Goal: Communication & Community: Answer question/provide support

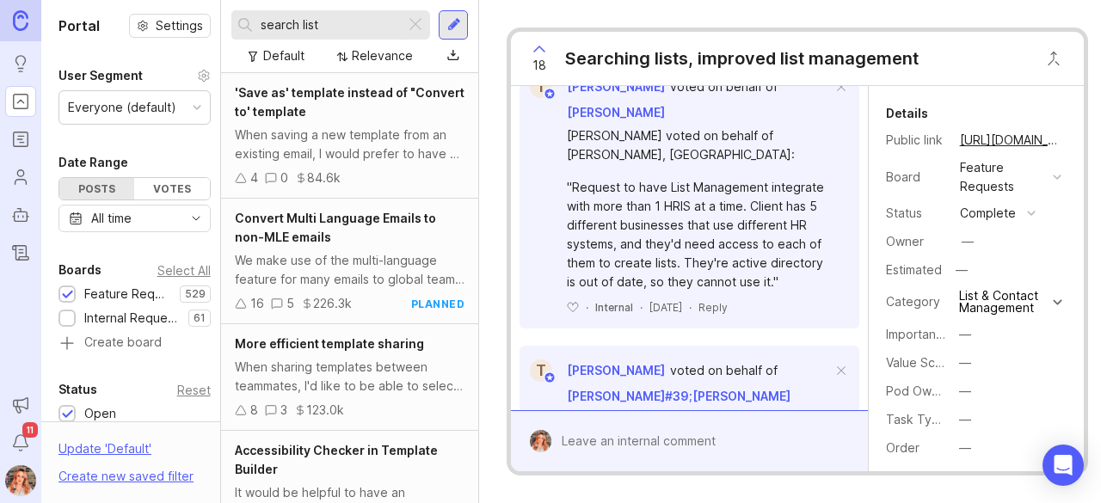
scroll to position [1894, 0]
click at [827, 108] on span at bounding box center [841, 89] width 36 height 38
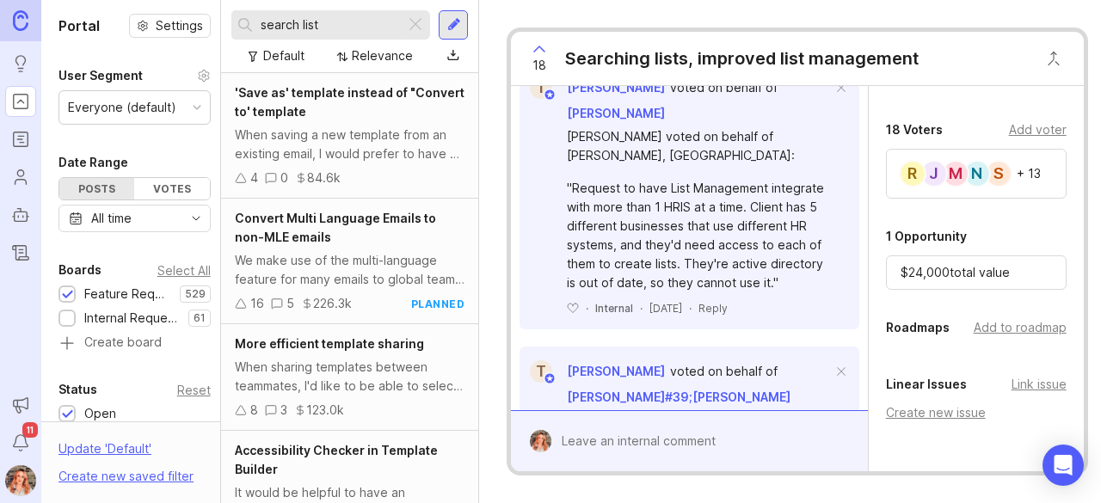
scroll to position [582, 0]
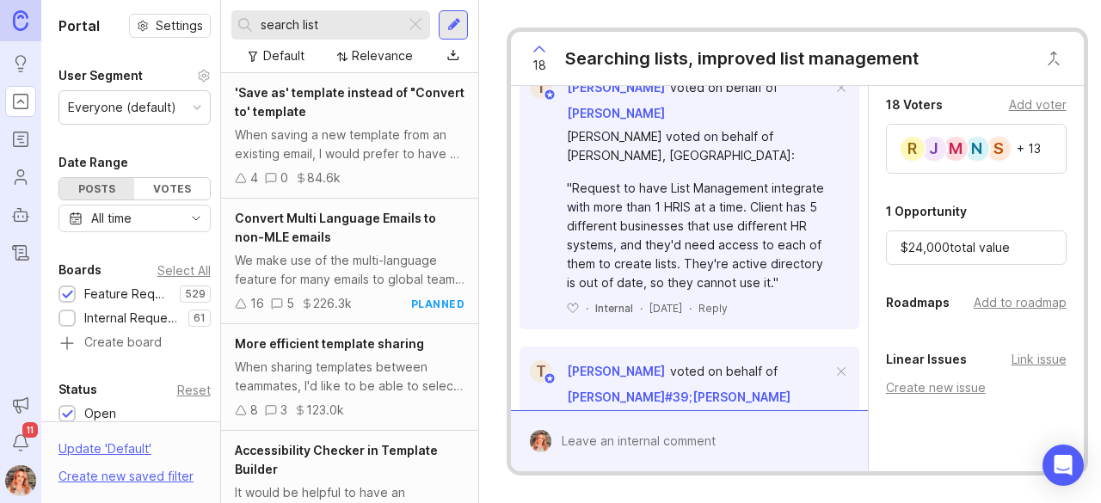
click at [1022, 114] on div "Add voter" at bounding box center [1038, 104] width 58 height 19
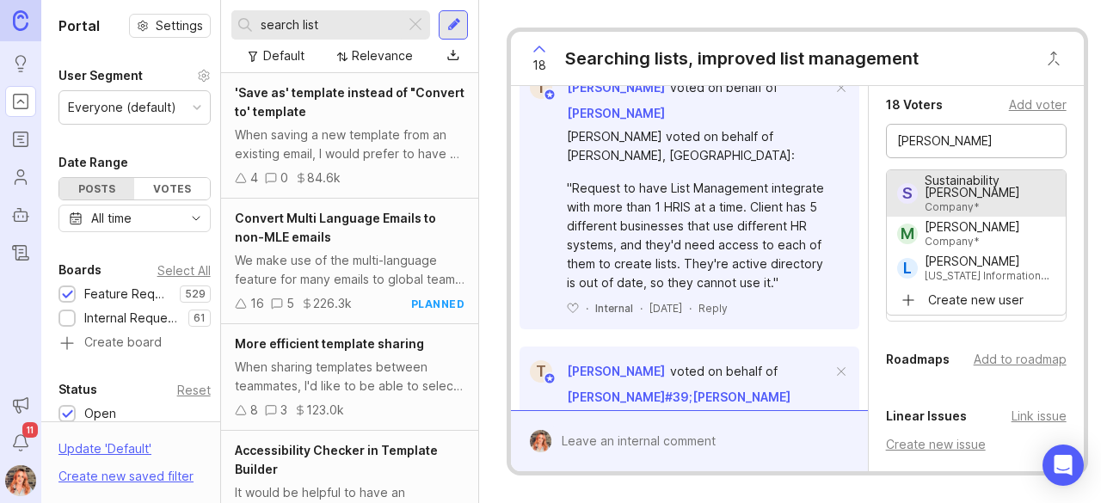
type input "Sustainability [PERSON_NAME]"
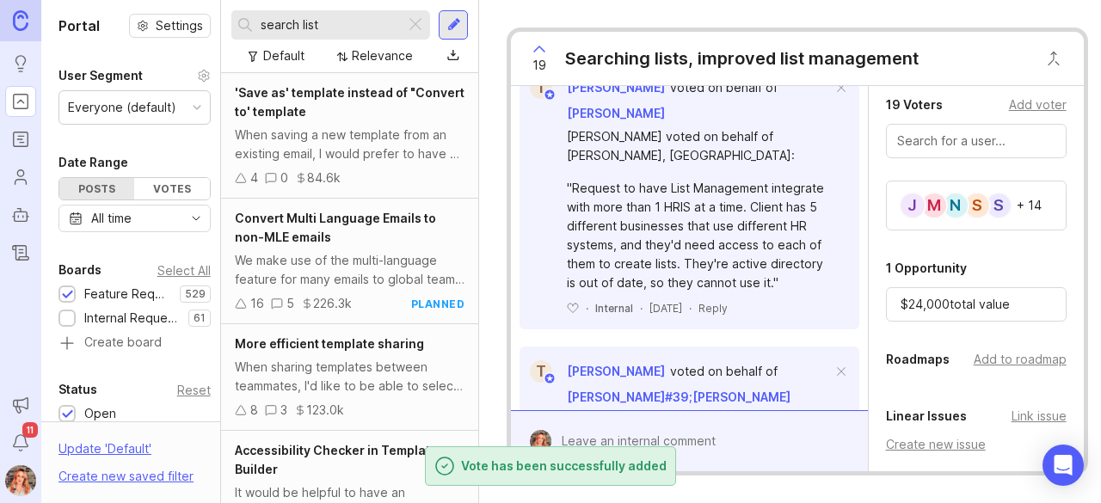
click at [825, 108] on span at bounding box center [841, 89] width 36 height 38
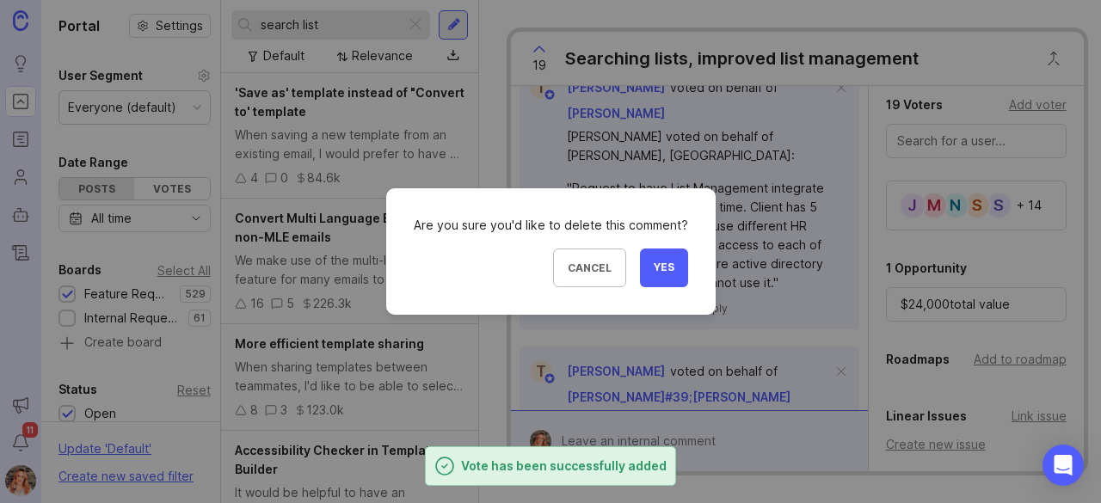
click at [662, 262] on span "Yes" at bounding box center [664, 268] width 21 height 15
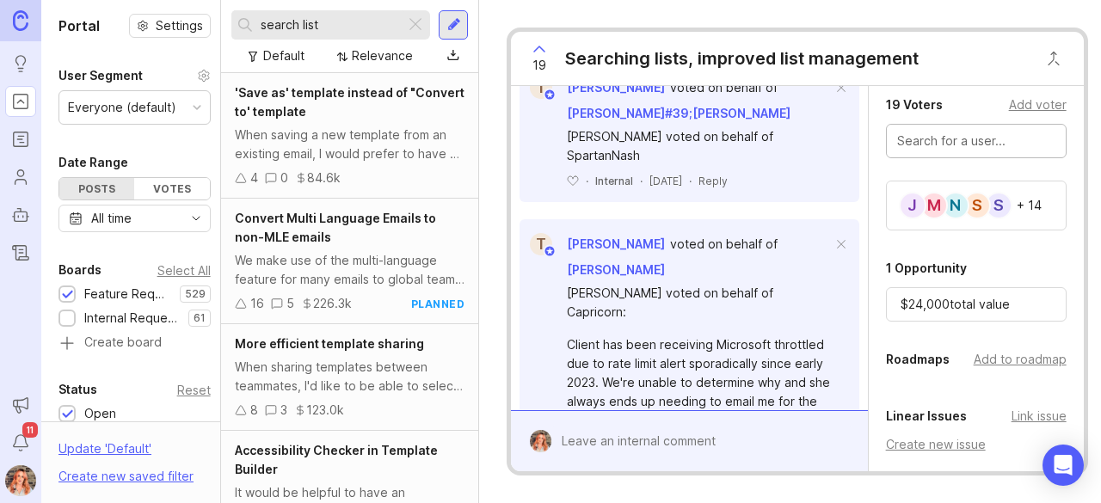
click at [936, 142] on input "text" at bounding box center [976, 141] width 158 height 19
type input "s"
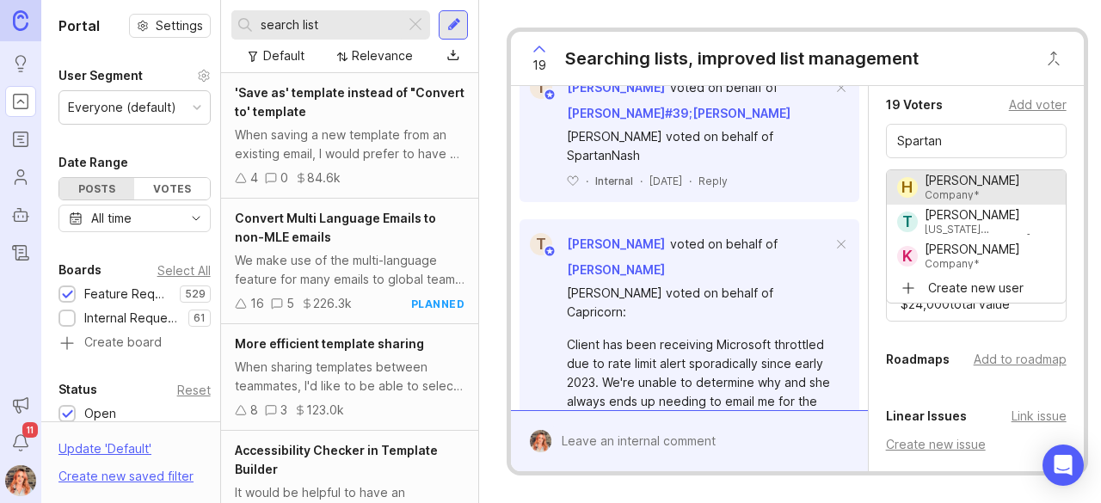
click at [833, 108] on span at bounding box center [841, 89] width 36 height 38
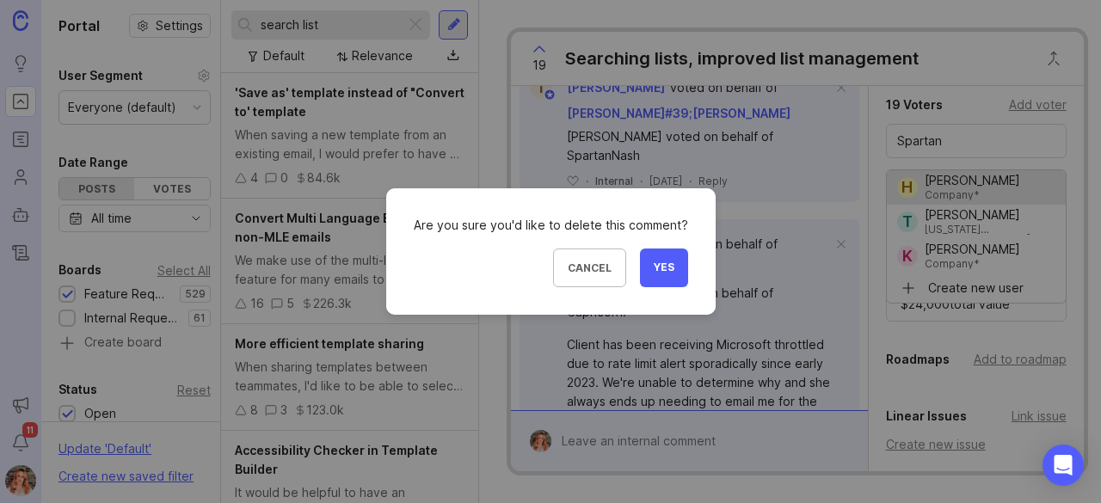
click at [671, 261] on button "Yes" at bounding box center [664, 268] width 48 height 39
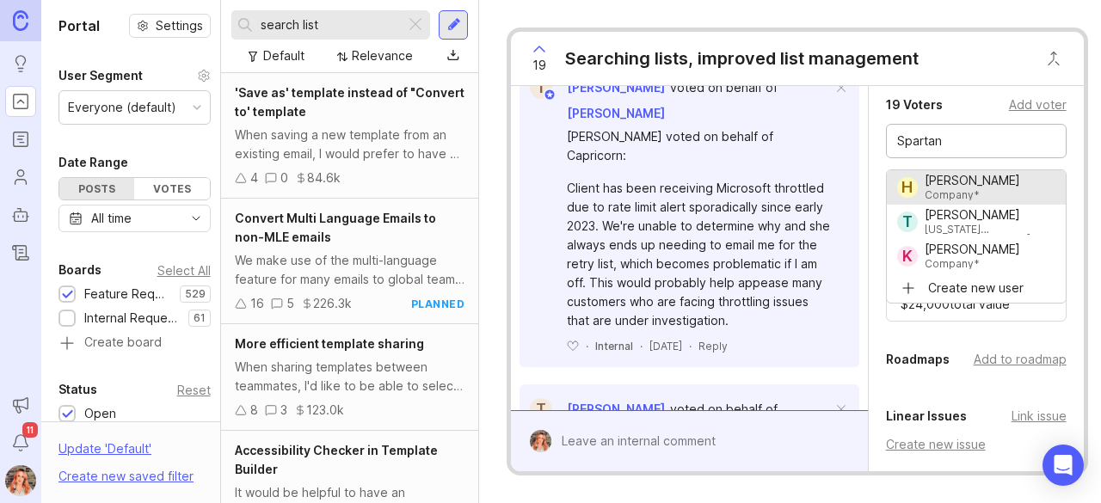
click at [960, 151] on input "Spartan" at bounding box center [976, 141] width 158 height 19
drag, startPoint x: 960, startPoint y: 155, endPoint x: 848, endPoint y: 140, distance: 112.8
click at [848, 140] on div "Bronwen W I need more flexibility in adding search parameters beyond just email…" at bounding box center [797, 278] width 572 height 385
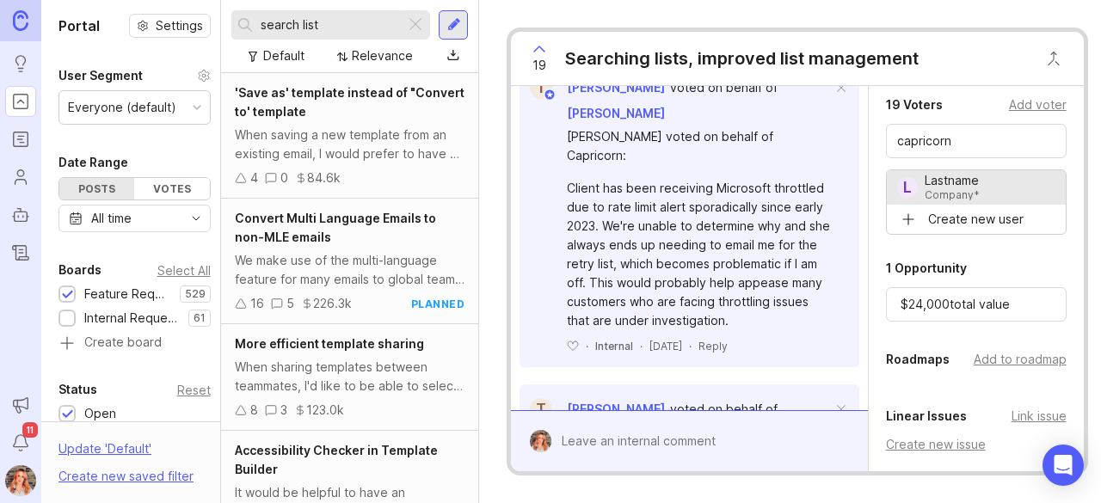
type input "Lastname"
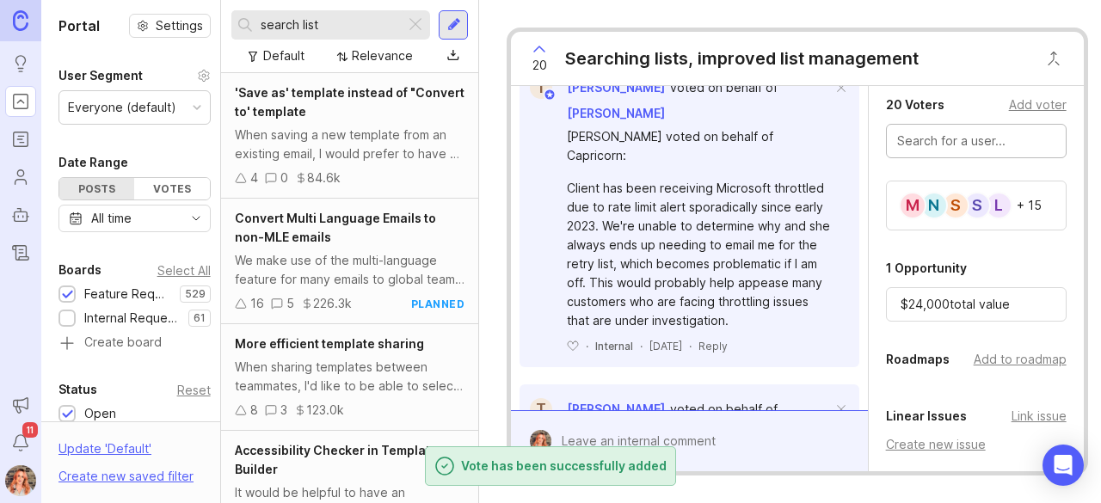
click at [990, 151] on input "text" at bounding box center [976, 141] width 158 height 19
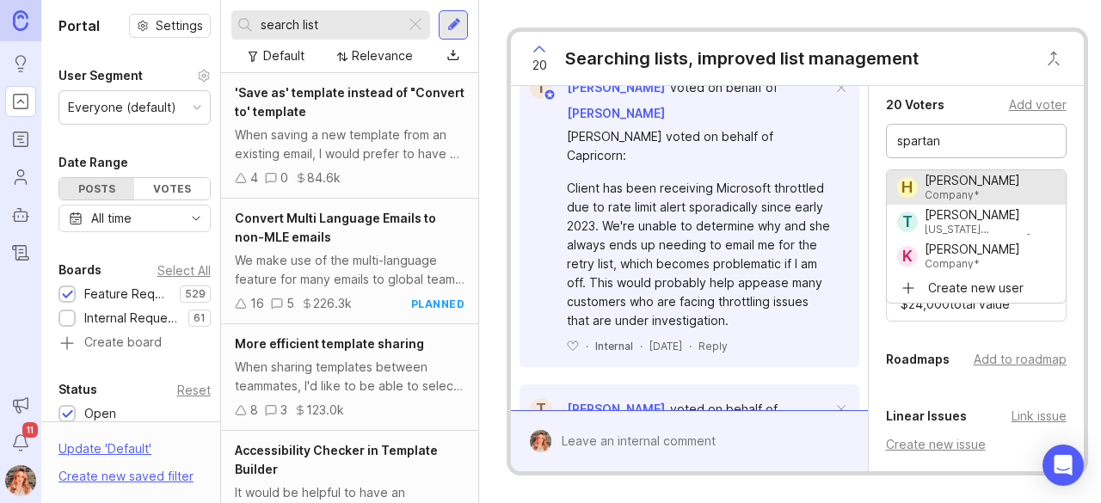
type input "[PERSON_NAME]"
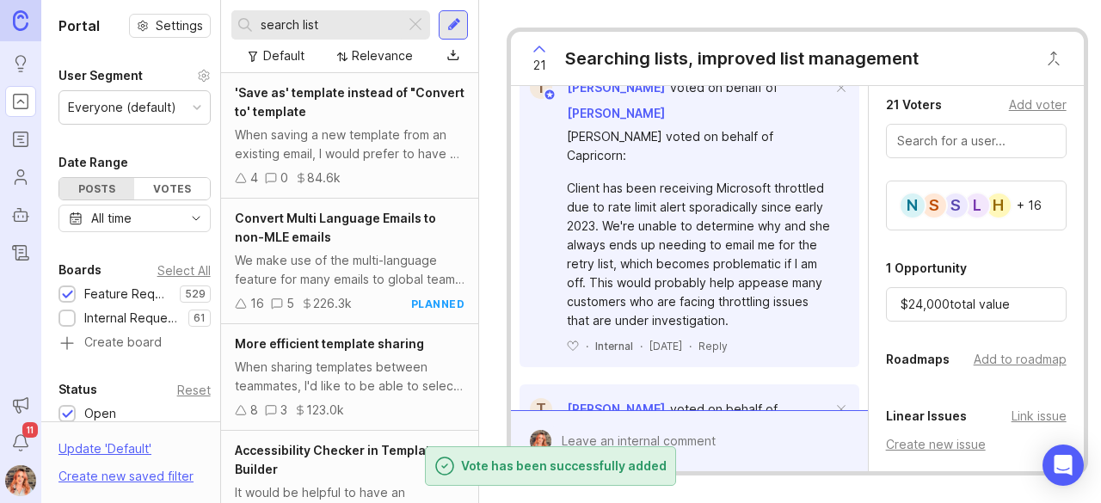
click at [828, 108] on span at bounding box center [841, 89] width 36 height 38
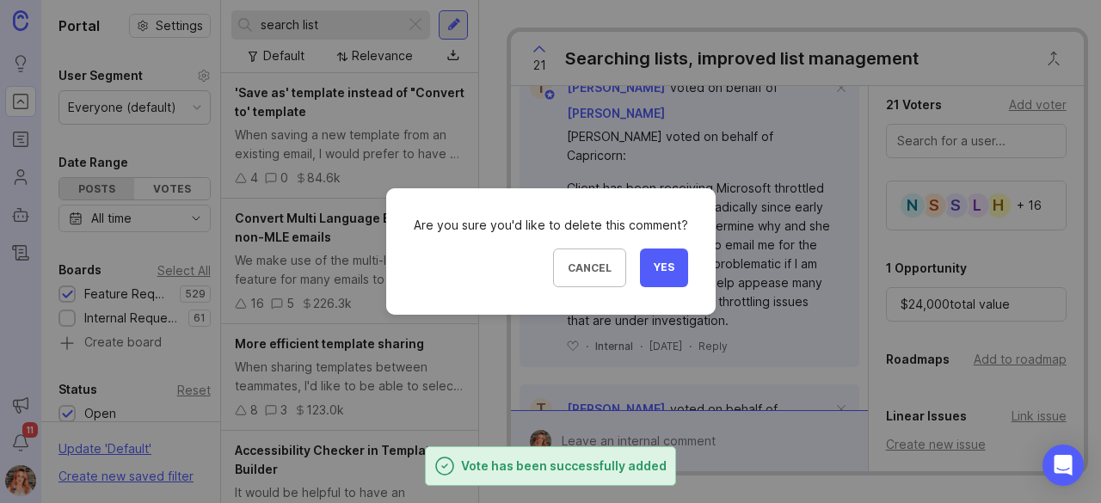
click at [656, 266] on span "Yes" at bounding box center [664, 268] width 21 height 15
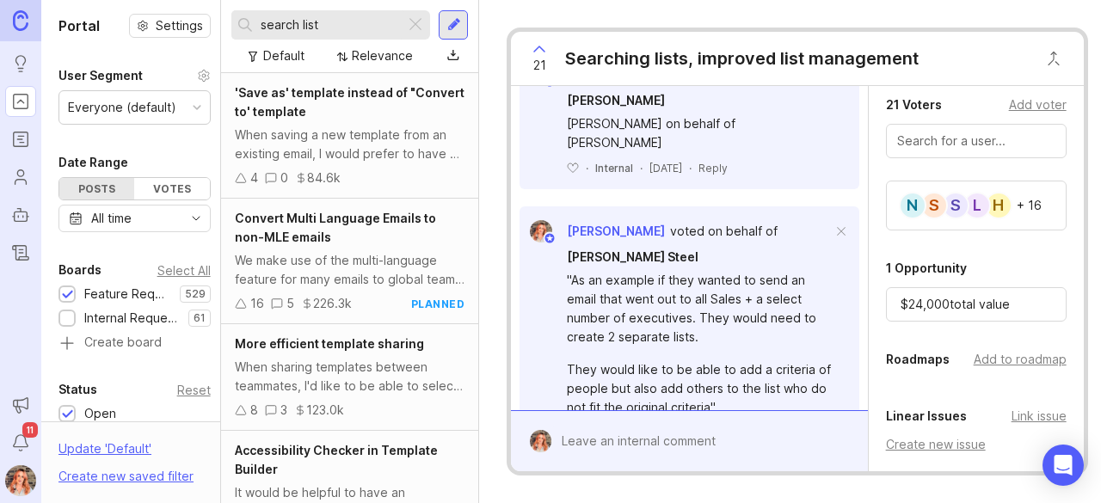
scroll to position [1924, 0]
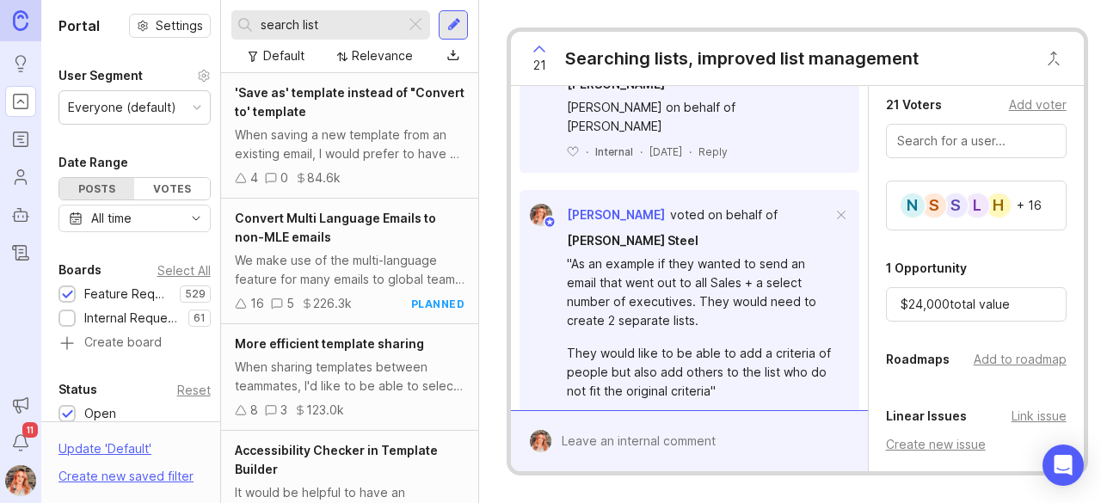
click at [963, 138] on div at bounding box center [976, 141] width 181 height 34
click at [959, 142] on input "text" at bounding box center [976, 141] width 158 height 19
type input "Azek"
click at [830, 78] on span at bounding box center [841, 59] width 36 height 38
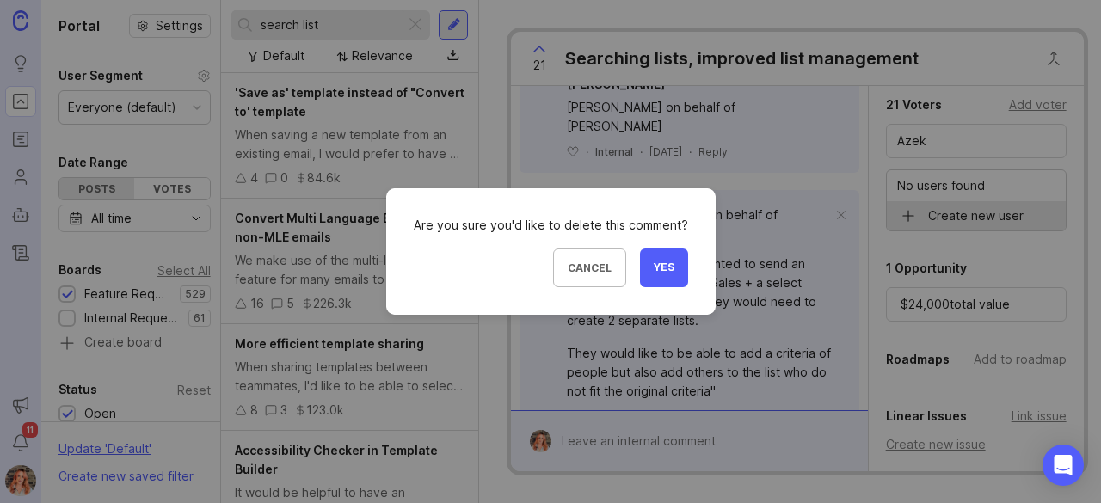
click at [654, 267] on span "Yes" at bounding box center [664, 268] width 21 height 15
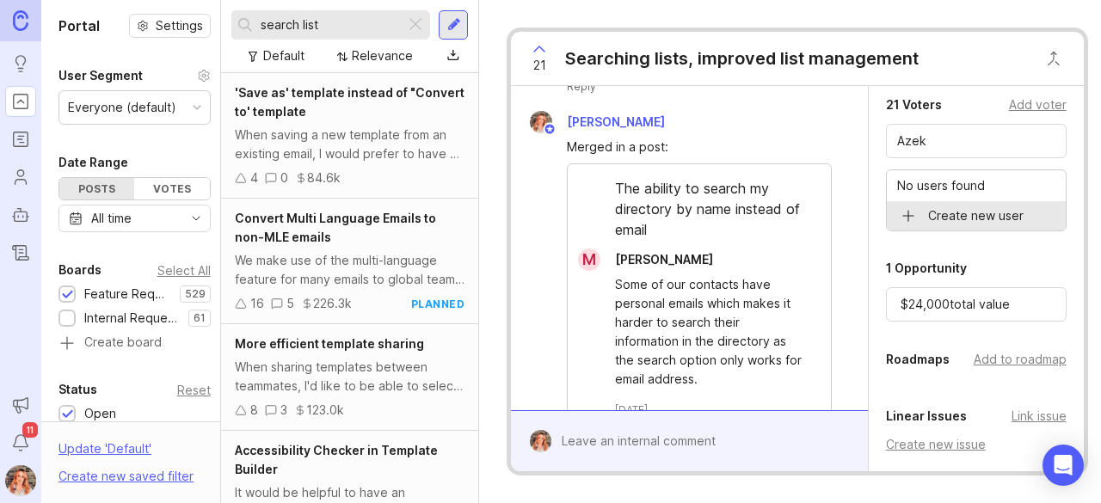
scroll to position [544, 0]
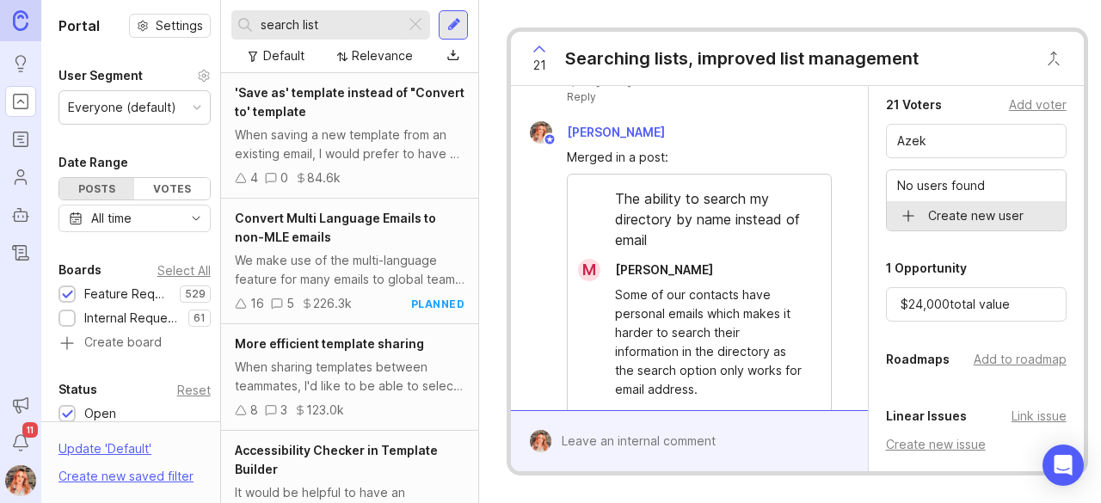
click at [1043, 259] on div "Details Public link [URL][DOMAIN_NAME] Board Feature Requests Status complete O…" at bounding box center [976, 56] width 215 height 1105
click at [341, 18] on input "search list" at bounding box center [330, 24] width 138 height 19
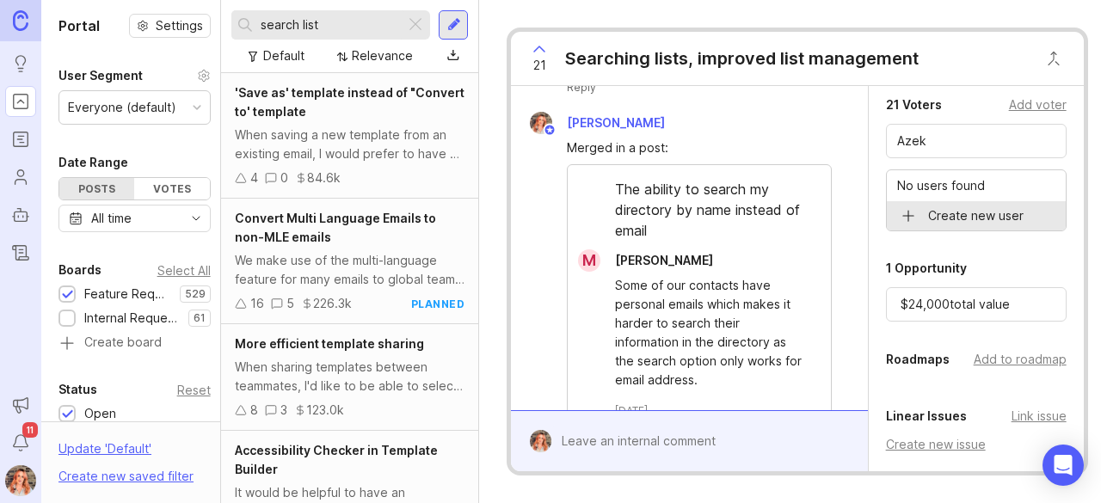
scroll to position [554, 0]
click at [940, 108] on div "21 Voters Add voter" at bounding box center [976, 105] width 181 height 21
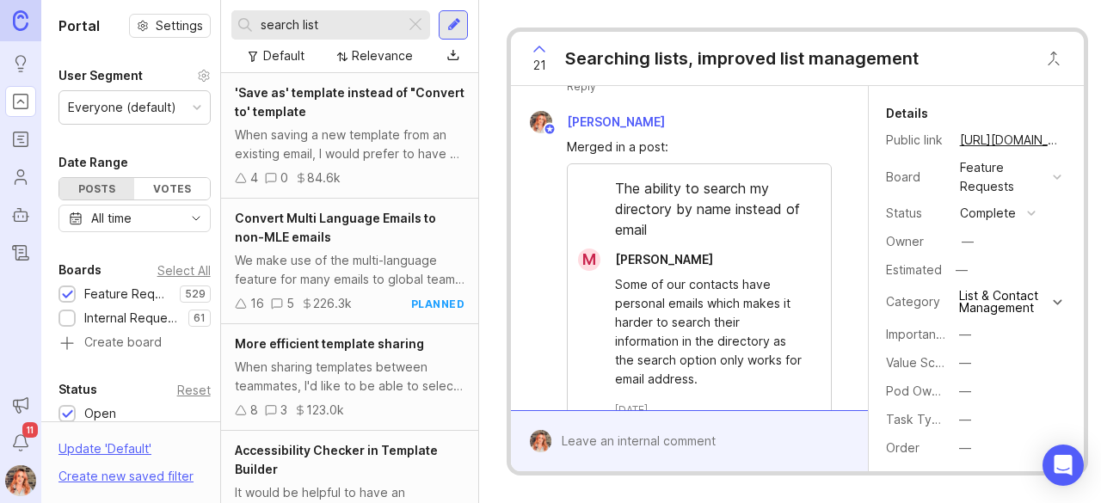
click at [972, 213] on div "complete" at bounding box center [988, 213] width 56 height 19
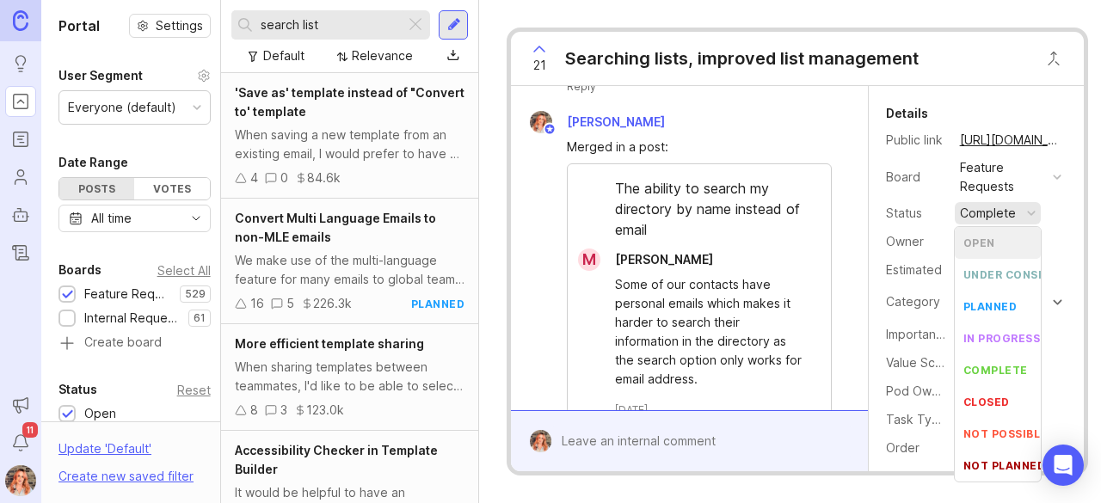
click at [979, 241] on div "open" at bounding box center [980, 243] width 32 height 15
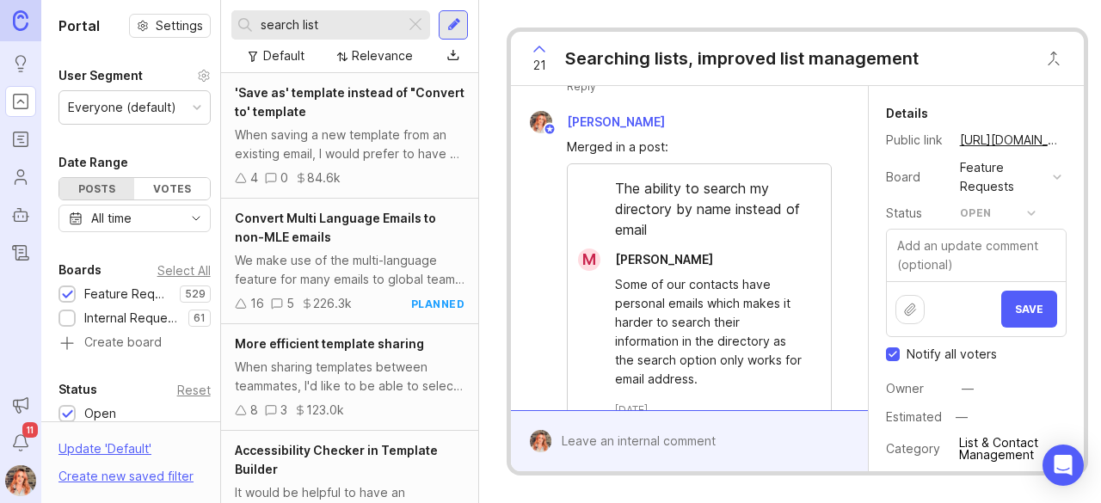
click at [891, 351] on input "Notify all voters" at bounding box center [893, 355] width 14 height 14
checkbox input "false"
click at [1032, 309] on button "Save" at bounding box center [1029, 309] width 56 height 37
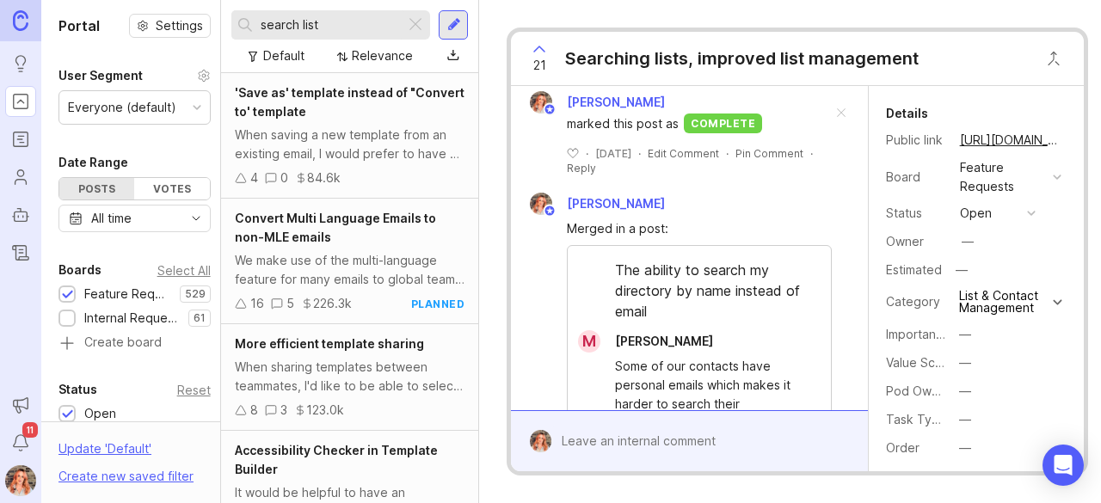
scroll to position [656, 0]
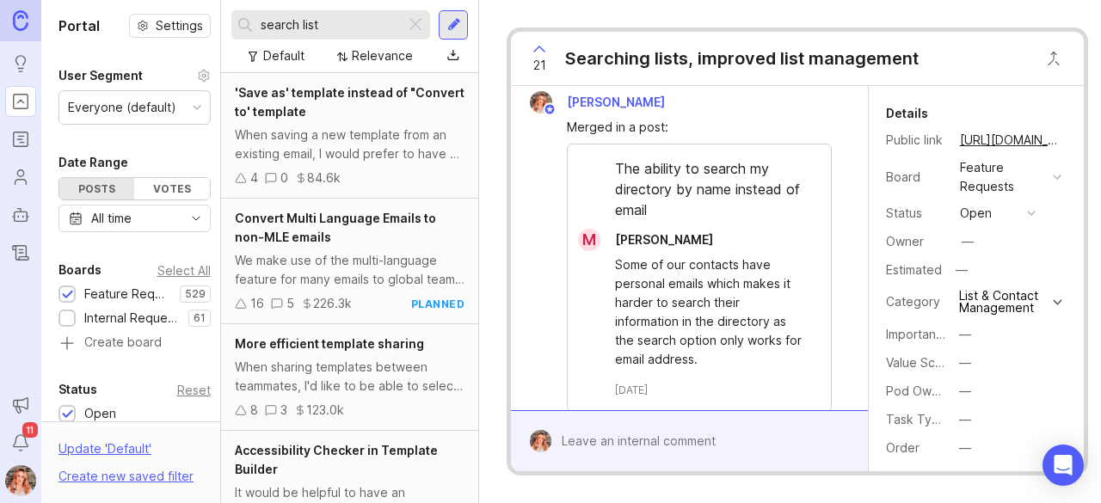
click at [961, 401] on div "—" at bounding box center [965, 391] width 12 height 19
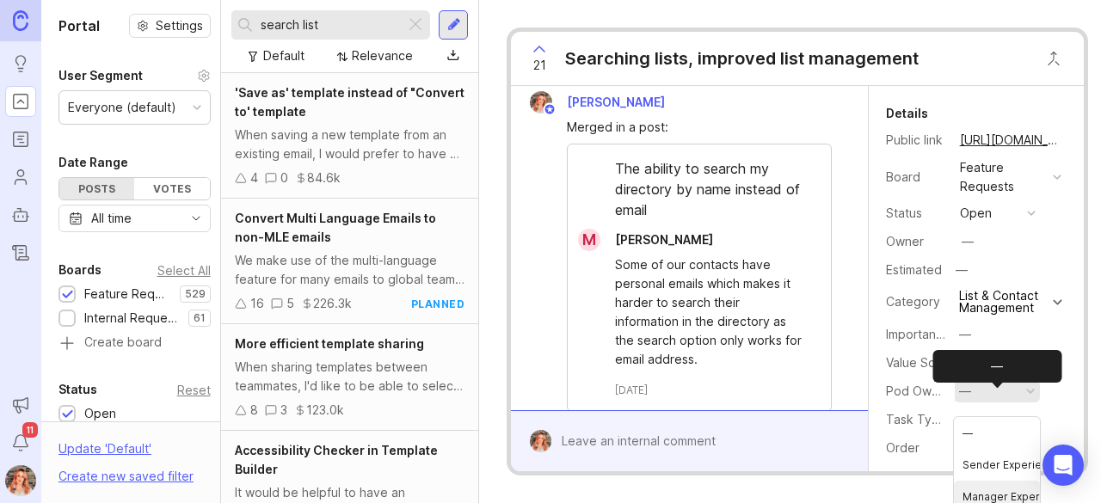
scroll to position [9, 0]
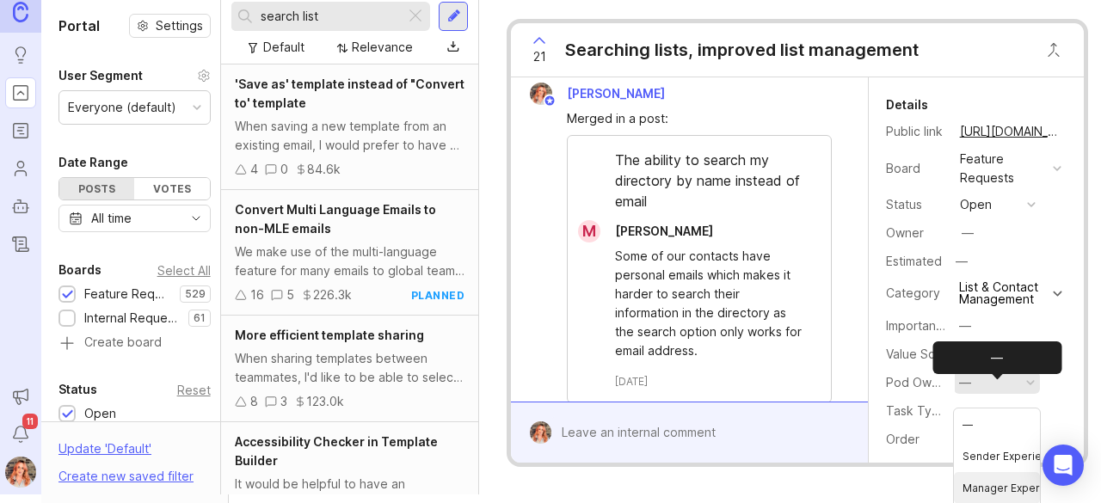
click at [988, 489] on Experience "Manager Experience" at bounding box center [997, 488] width 86 height 32
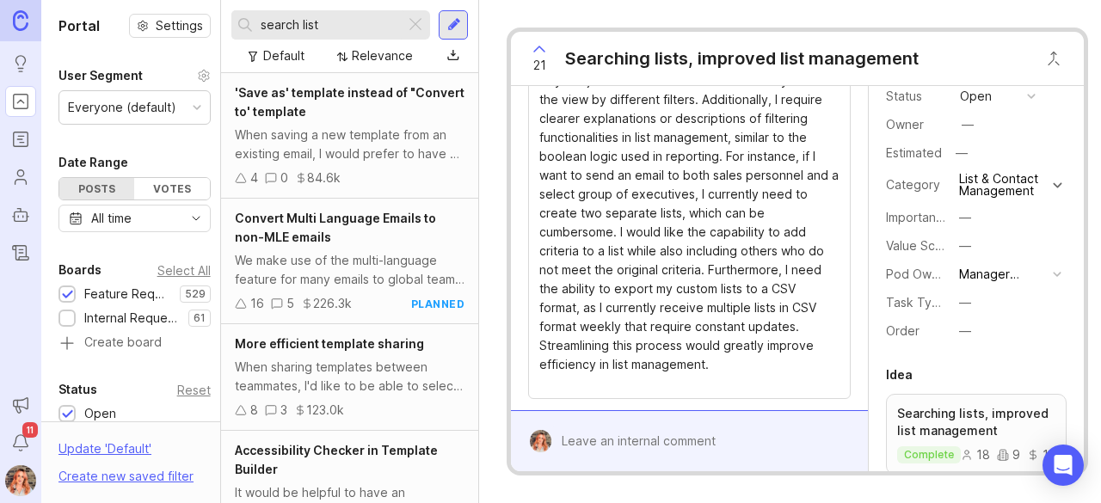
scroll to position [0, 0]
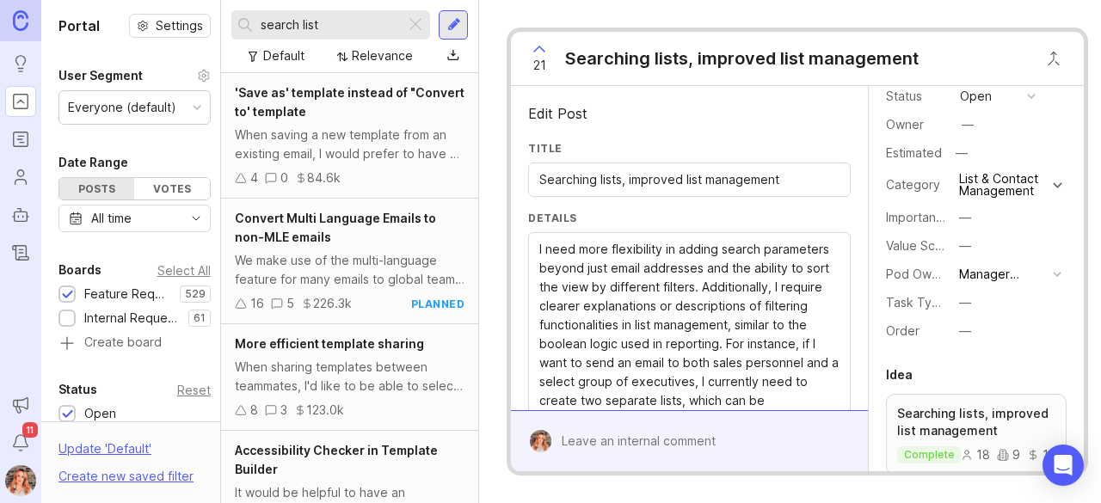
drag, startPoint x: 788, startPoint y: 178, endPoint x: 538, endPoint y: 174, distance: 250.4
click at [538, 174] on div "Searching lists, improved list management" at bounding box center [689, 180] width 322 height 34
click at [544, 182] on input "Searching lists, improved list management" at bounding box center [688, 179] width 299 height 19
drag, startPoint x: 544, startPoint y: 182, endPoint x: 807, endPoint y: 154, distance: 264.8
drag, startPoint x: 807, startPoint y: 154, endPoint x: 787, endPoint y: 175, distance: 28.6
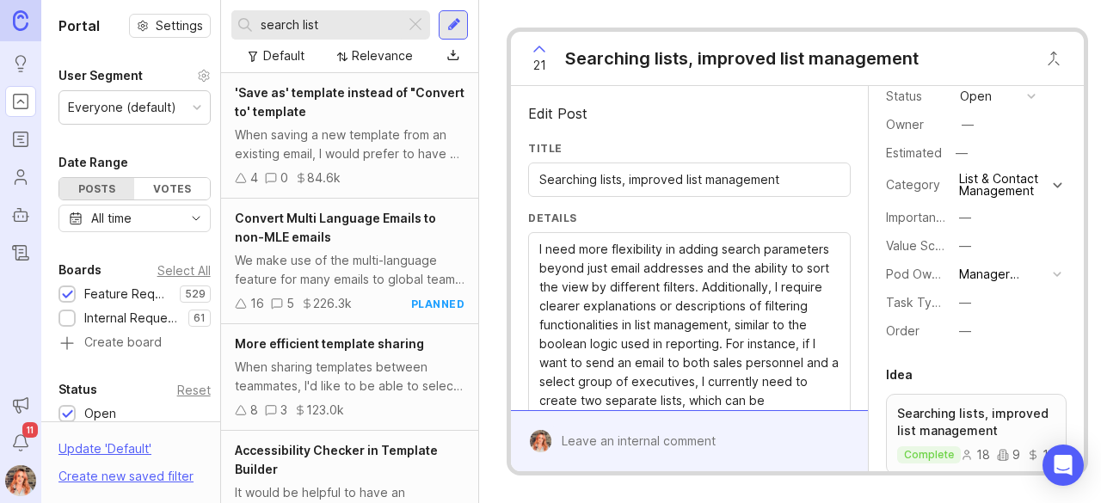
click at [787, 175] on input "Searching lists, improved list management" at bounding box center [688, 179] width 299 height 19
click at [785, 176] on input "Searching lists, improved list management" at bounding box center [688, 179] width 299 height 19
drag, startPoint x: 785, startPoint y: 176, endPoint x: 508, endPoint y: 178, distance: 276.2
drag, startPoint x: 508, startPoint y: 178, endPoint x: 799, endPoint y: 283, distance: 309.1
click at [577, 170] on input "Searching lists, improved list management" at bounding box center [688, 179] width 299 height 19
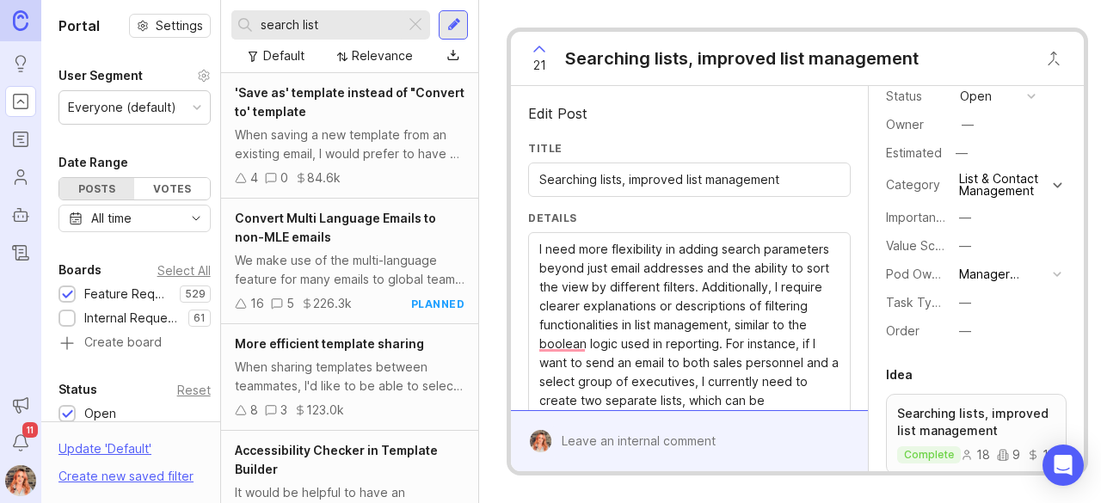
click at [787, 182] on input "Searching lists, improved list management" at bounding box center [688, 179] width 299 height 19
type input "S"
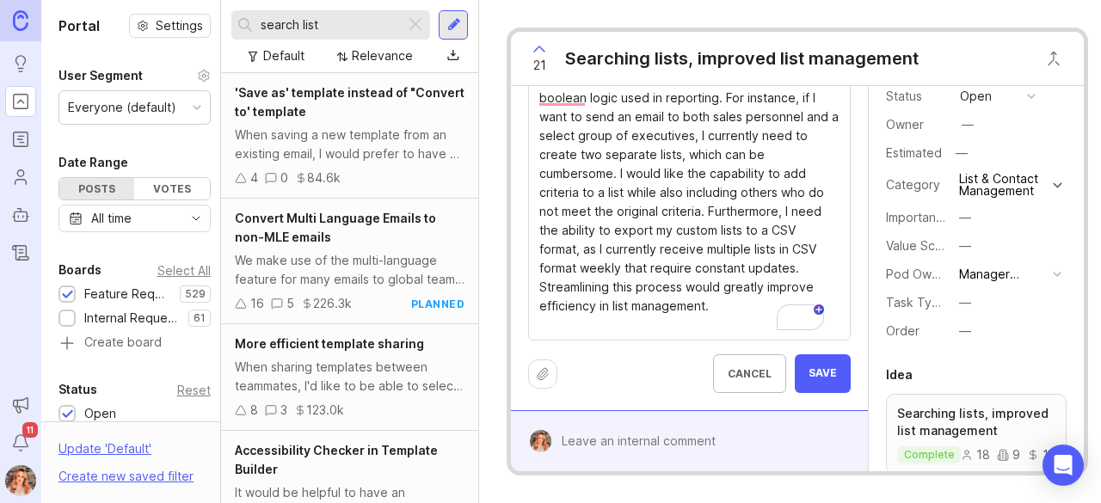
type input "Improved directory & list search"
click at [795, 372] on button "Save" at bounding box center [823, 373] width 56 height 39
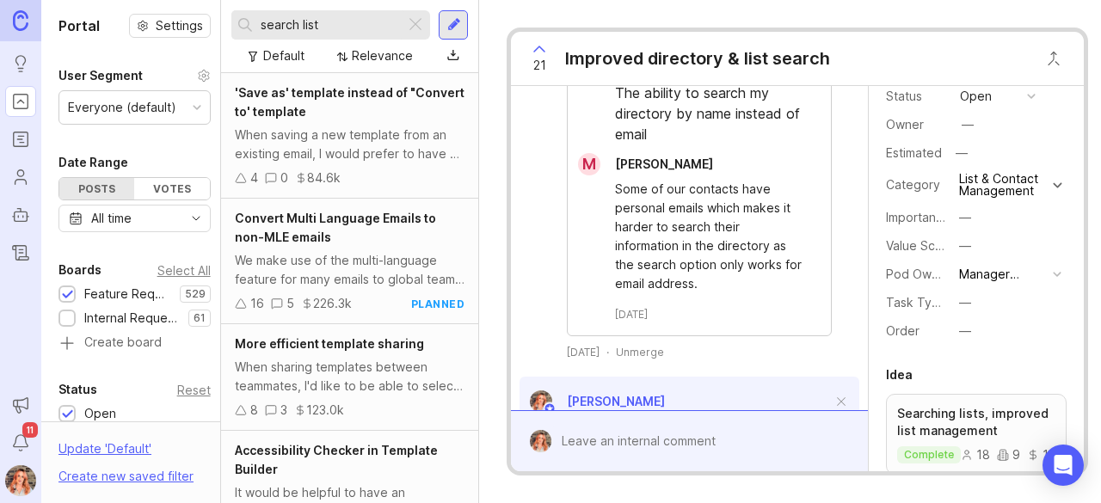
scroll to position [744, 0]
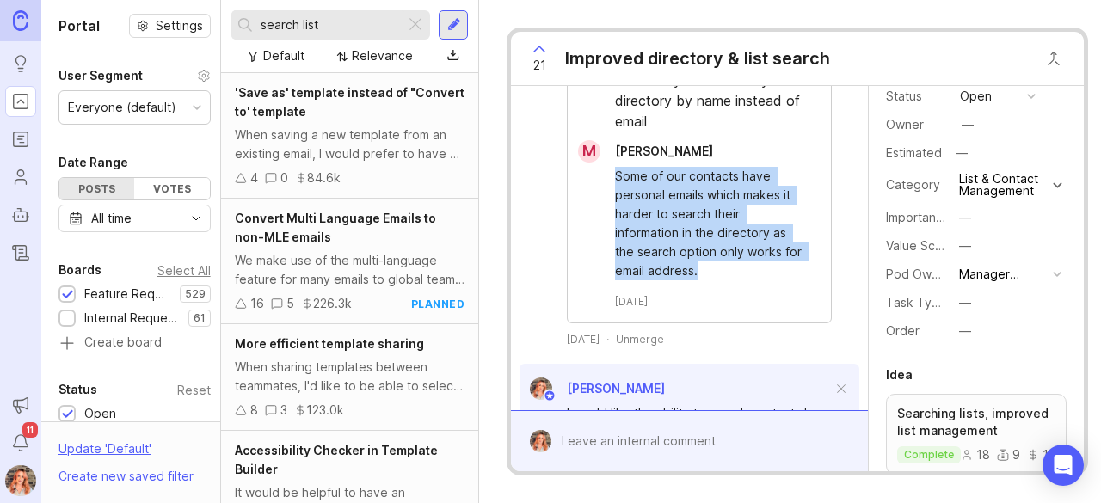
drag, startPoint x: 740, startPoint y: 307, endPoint x: 616, endPoint y: 212, distance: 155.9
click at [616, 212] on div "Some of our contacts have personal emails which makes it harder to search their…" at bounding box center [709, 224] width 188 height 114
copy div "Some of our contacts have personal emails which makes it harder to search their…"
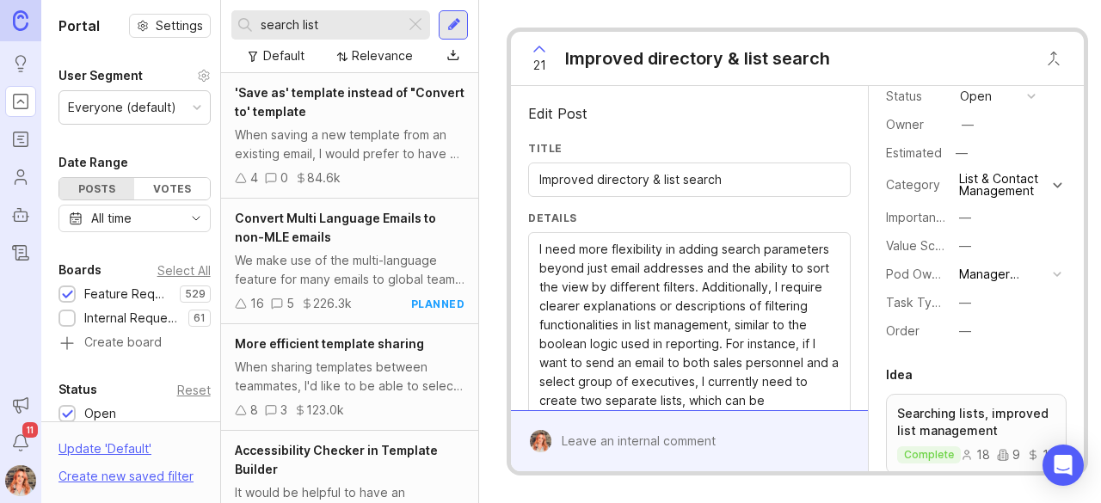
scroll to position [256, 0]
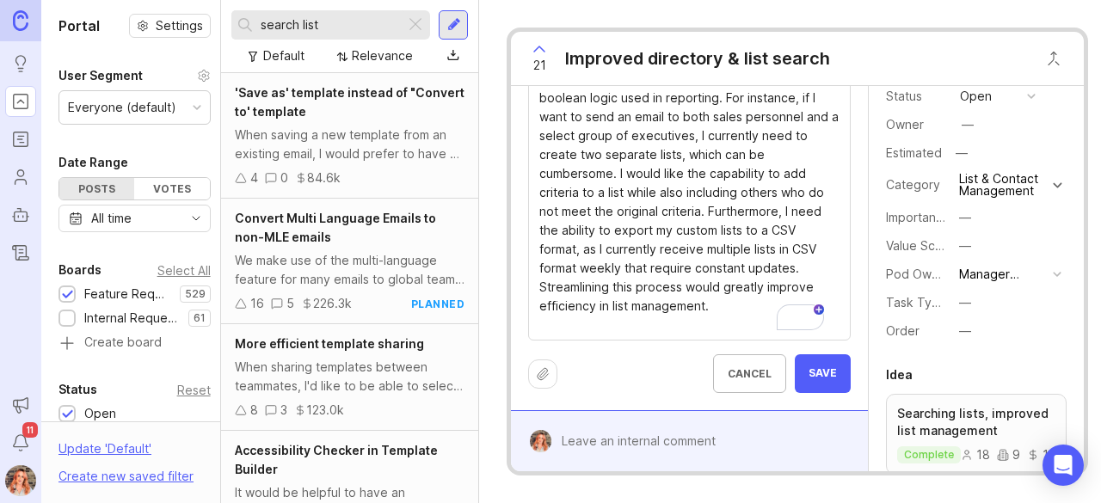
drag, startPoint x: 717, startPoint y: 295, endPoint x: 442, endPoint y: 37, distance: 377.3
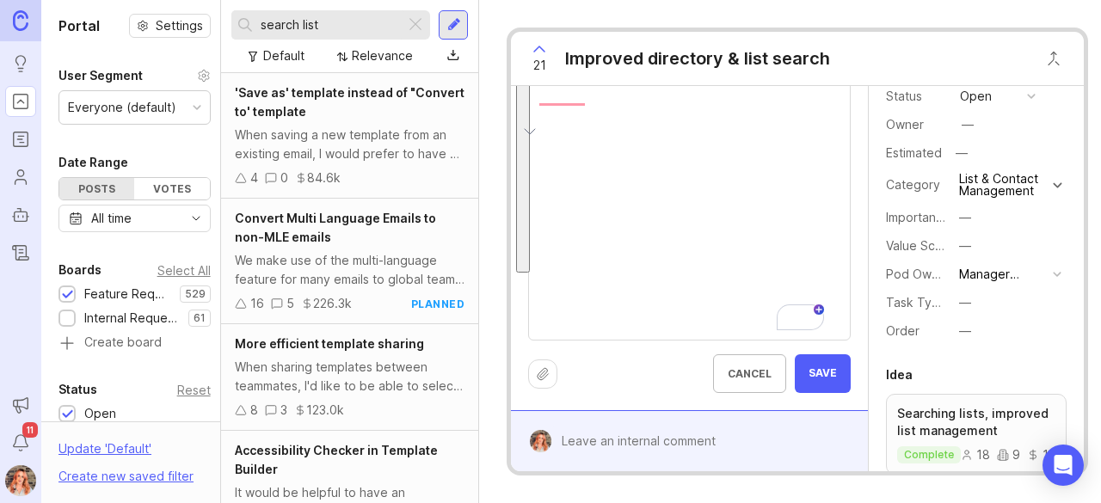
scroll to position [0, 0]
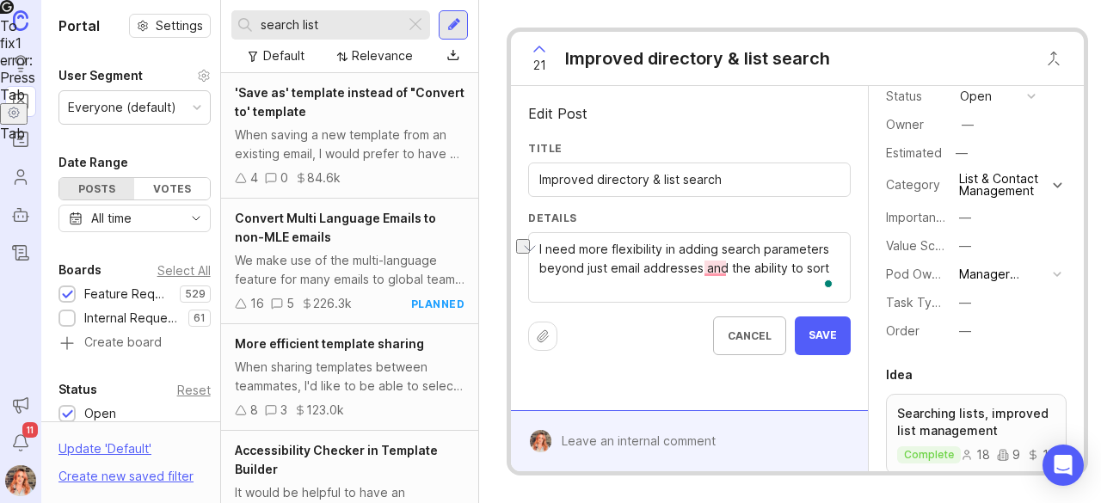
drag, startPoint x: 548, startPoint y: 242, endPoint x: 799, endPoint y: 249, distance: 251.3
click at [799, 249] on textarea "I need more flexibility in adding search parameters beyond just email addresses…" at bounding box center [688, 268] width 299 height 57
click at [841, 261] on div "I need more flexibility in adding search parameters beyond just email addresses…" at bounding box center [689, 267] width 322 height 71
click at [839, 262] on textarea "I need more flexibility in adding search parameters beyond just email addresses…" at bounding box center [688, 268] width 299 height 57
drag, startPoint x: 699, startPoint y: 268, endPoint x: 841, endPoint y: 261, distance: 142.1
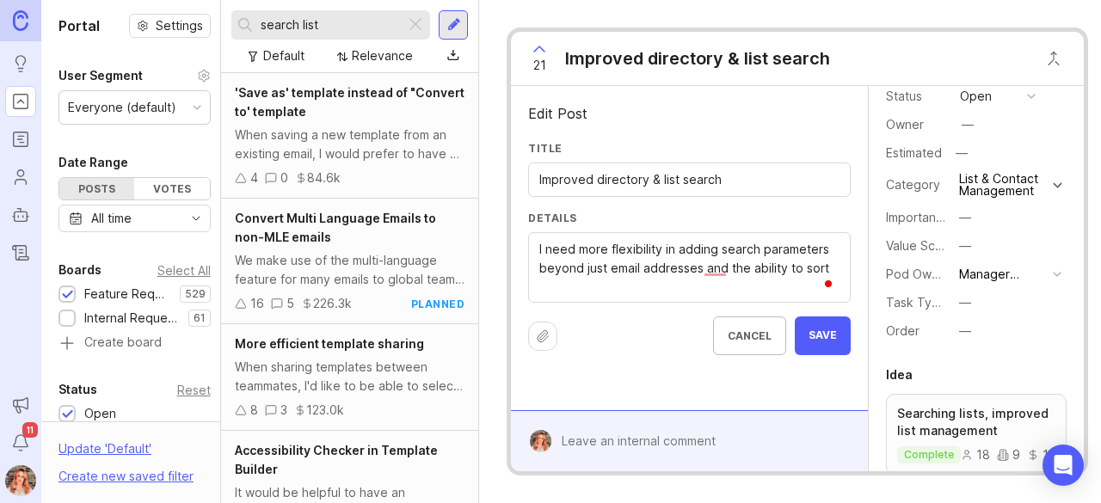
click at [841, 261] on div "I need more flexibility in adding search parameters beyond just email addresses…" at bounding box center [689, 267] width 322 height 71
paste textarea "Some of our contacts have personal emails which makes it harder to search their…"
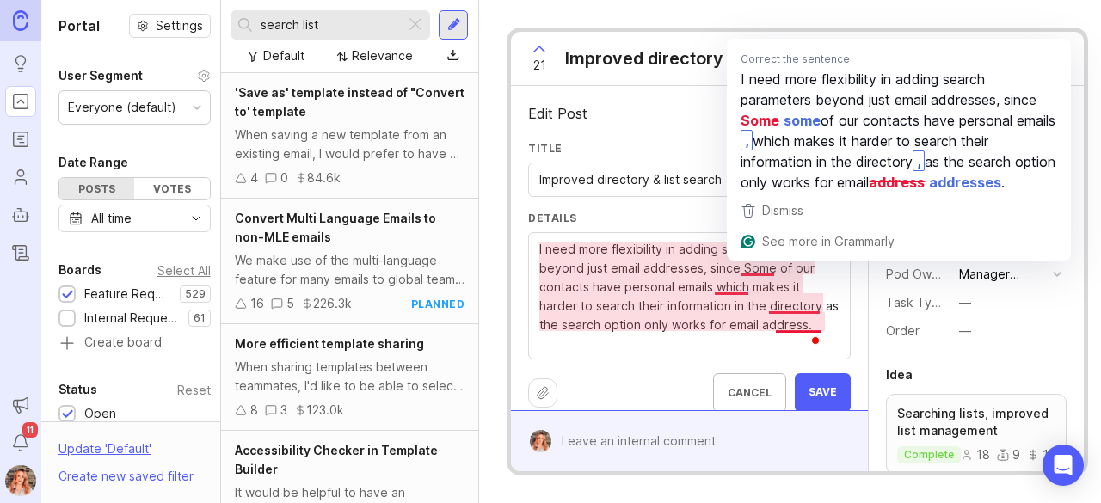
click at [748, 266] on textarea "I need more flexibility in adding search parameters beyond just email addresses…" at bounding box center [688, 297] width 299 height 114
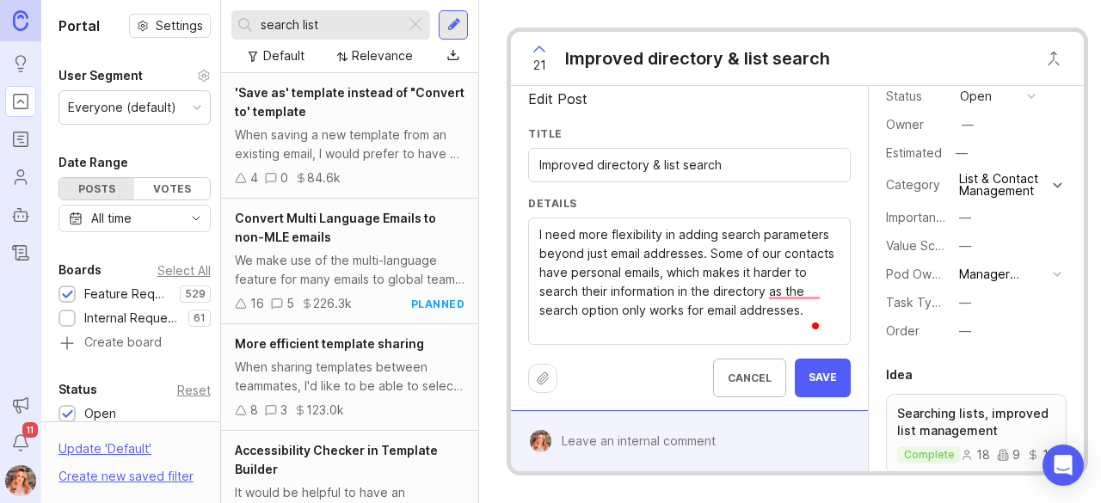
scroll to position [27, 0]
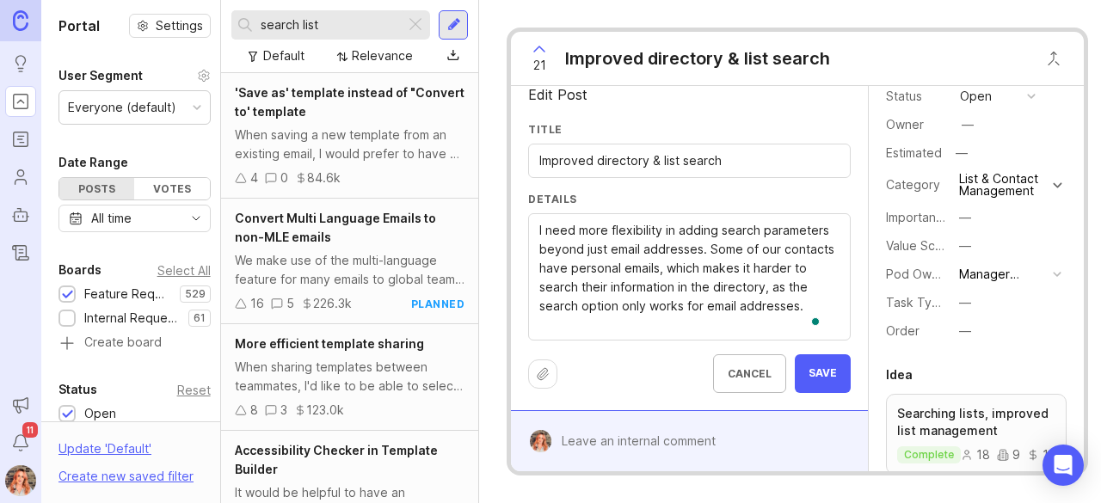
type textarea "I need more flexibility in adding search parameters beyond just email addresses…"
click at [802, 354] on button "Save" at bounding box center [823, 373] width 56 height 39
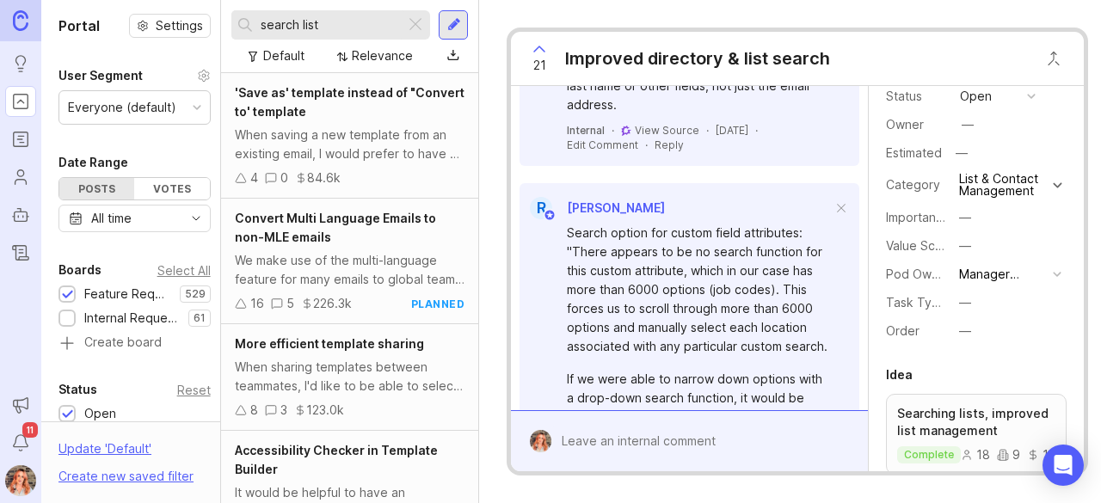
scroll to position [0, 0]
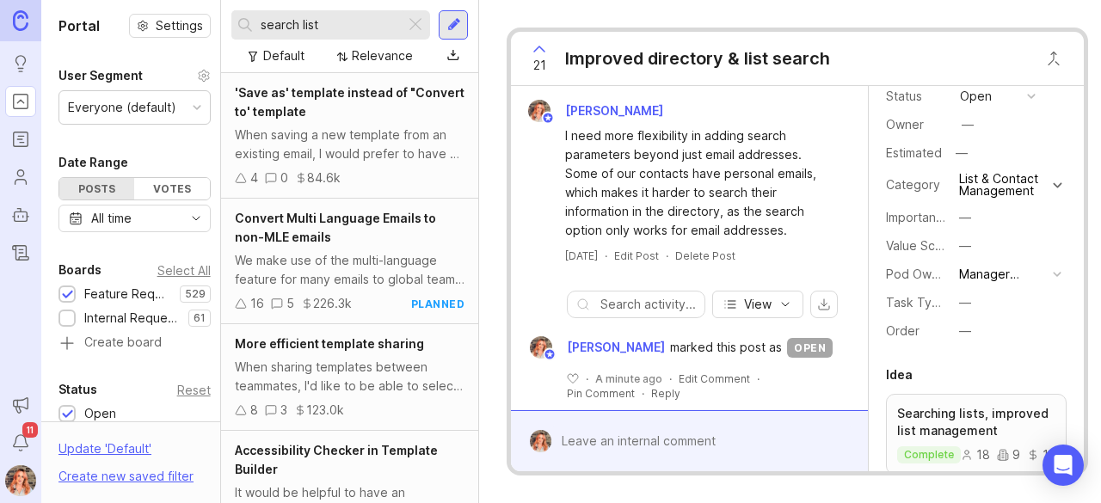
click at [421, 19] on div at bounding box center [415, 25] width 21 height 22
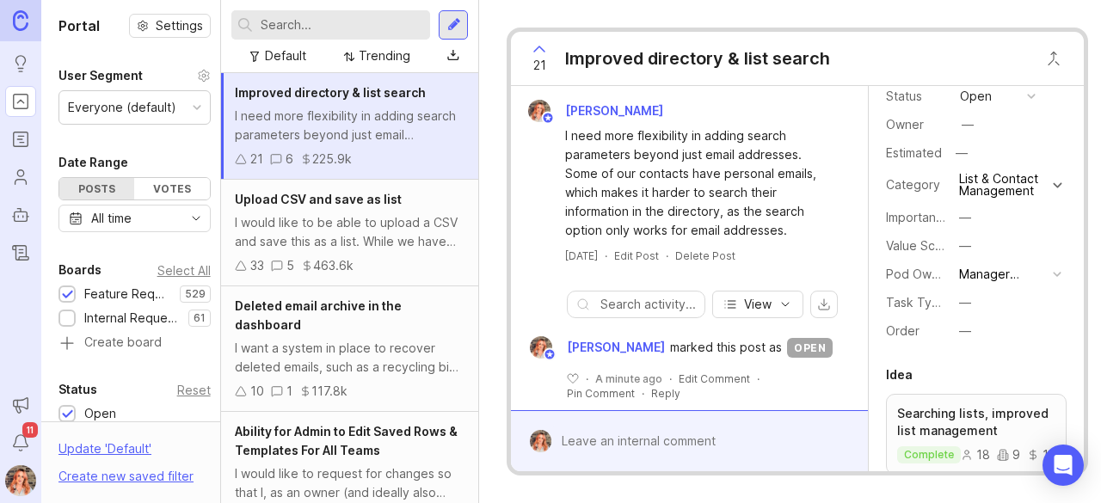
click at [358, 238] on div "I would like to be able to upload a CSV and save this as a list. While we have …" at bounding box center [350, 232] width 230 height 38
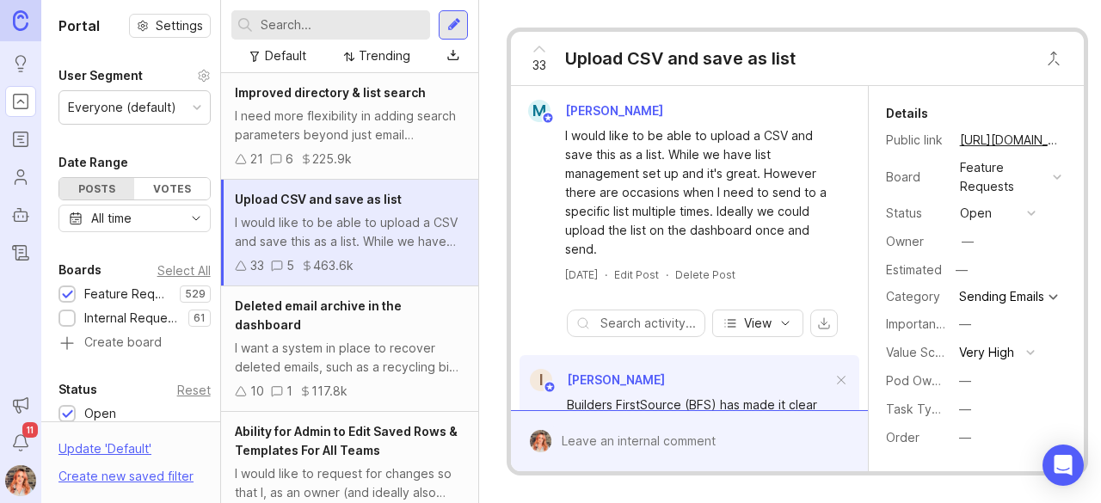
scroll to position [64, 0]
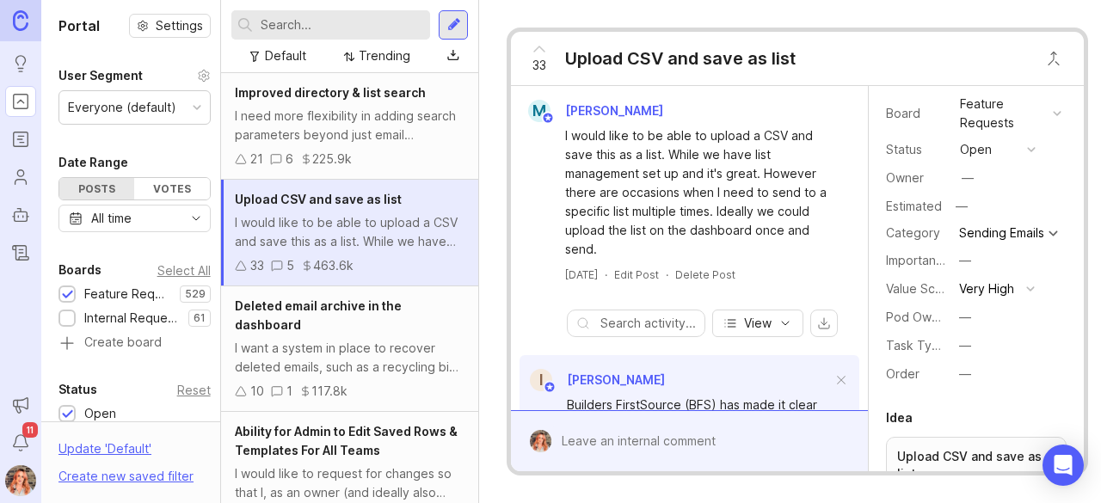
click at [974, 325] on button "—" at bounding box center [997, 317] width 86 height 22
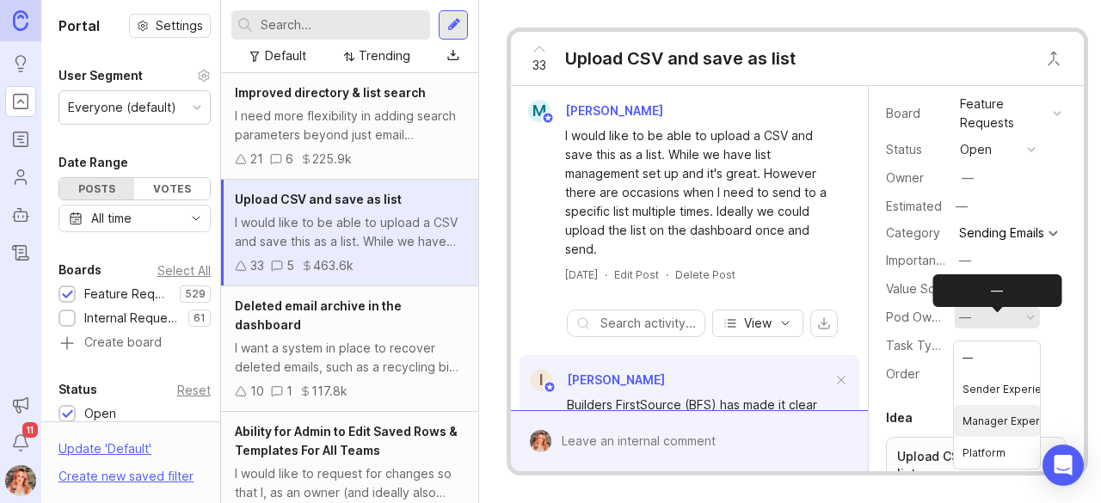
click at [1006, 422] on Experience "Manager Experience" at bounding box center [997, 421] width 86 height 32
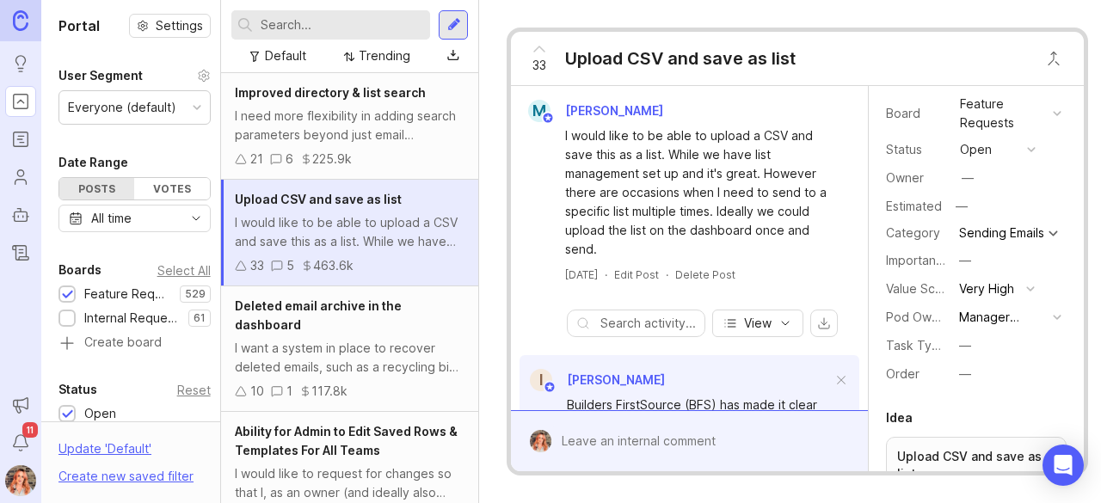
click at [972, 167] on div "—" at bounding box center [968, 178] width 22 height 22
click at [268, 130] on div "I need more flexibility in adding search parameters beyond just email addresses…" at bounding box center [350, 126] width 230 height 38
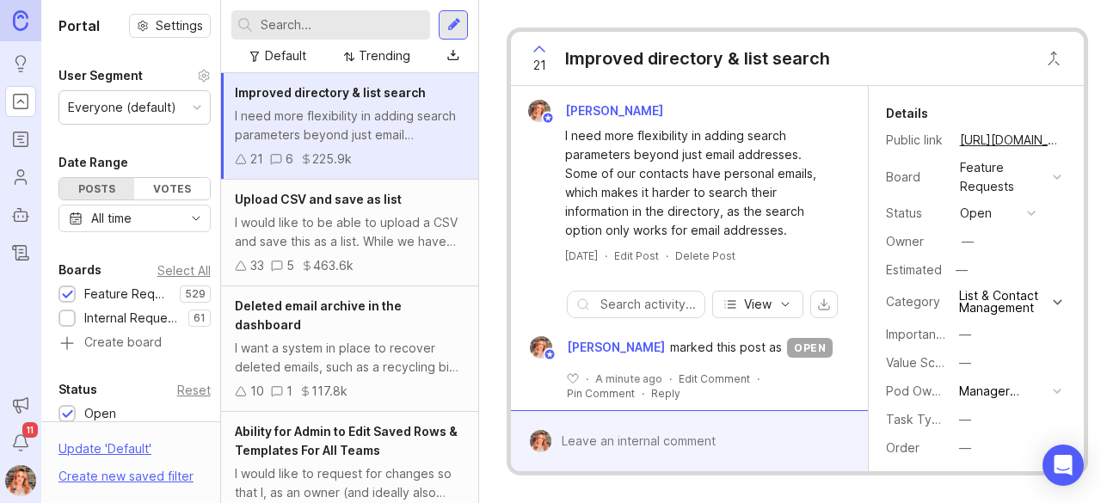
click at [977, 244] on div "—" at bounding box center [968, 242] width 22 height 22
click at [308, 335] on div "Deleted email archive in the dashboard I want a system in place to recover dele…" at bounding box center [349, 349] width 257 height 126
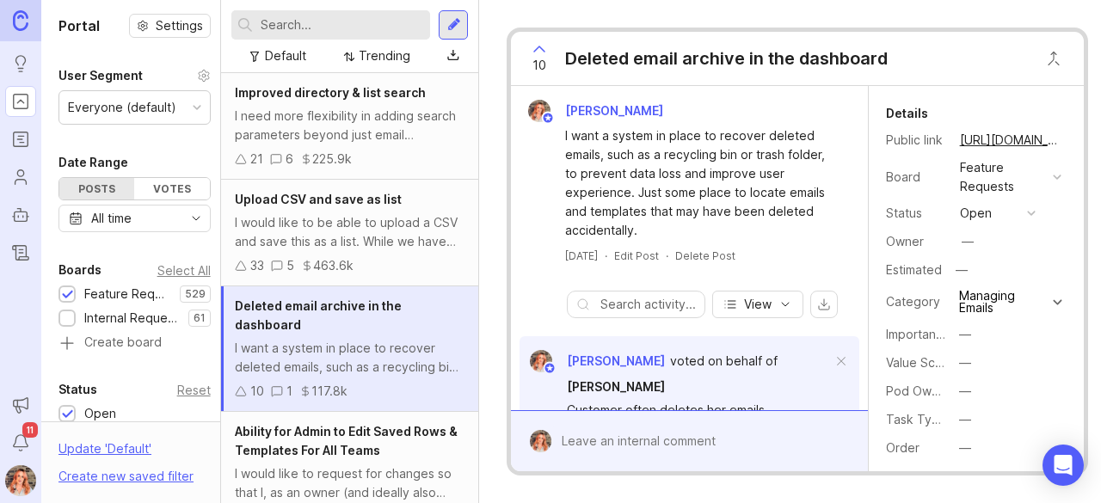
click at [423, 339] on div "I want a system in place to recover deleted emails, such as a recycling bin or …" at bounding box center [350, 358] width 230 height 38
click at [1067, 139] on button "copy icon" at bounding box center [1079, 140] width 24 height 24
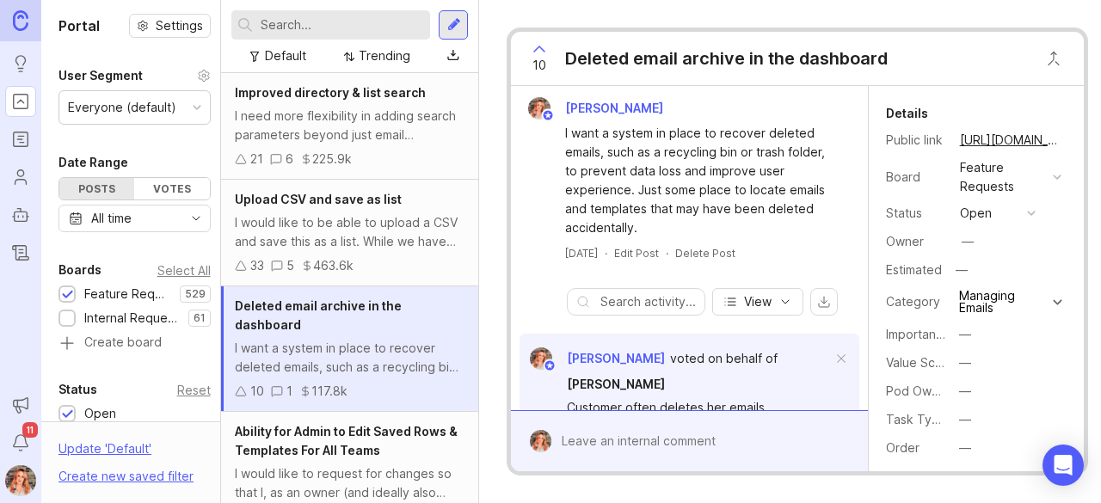
scroll to position [2, 0]
click at [980, 245] on div "—" at bounding box center [968, 242] width 26 height 26
click at [972, 244] on div "—" at bounding box center [968, 241] width 12 height 19
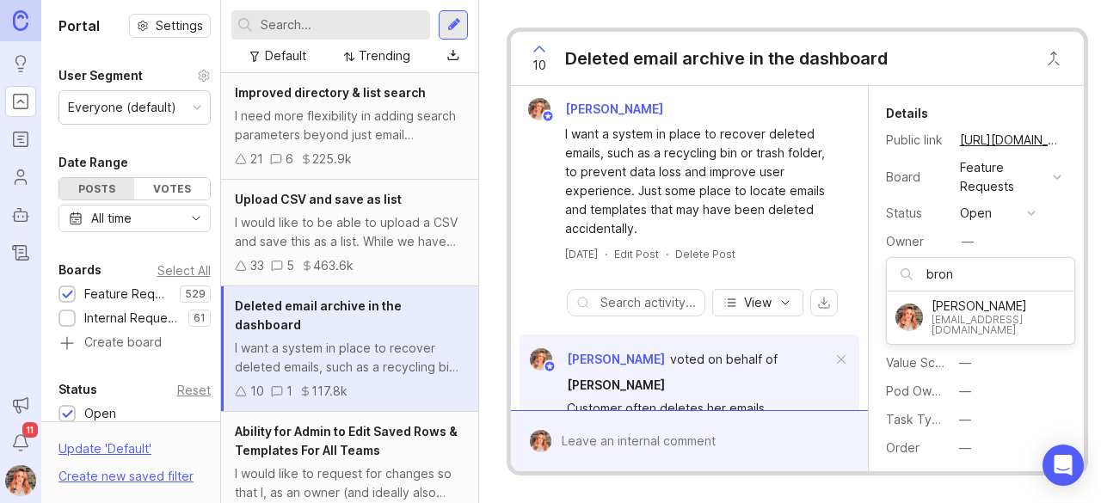
type input "bron"
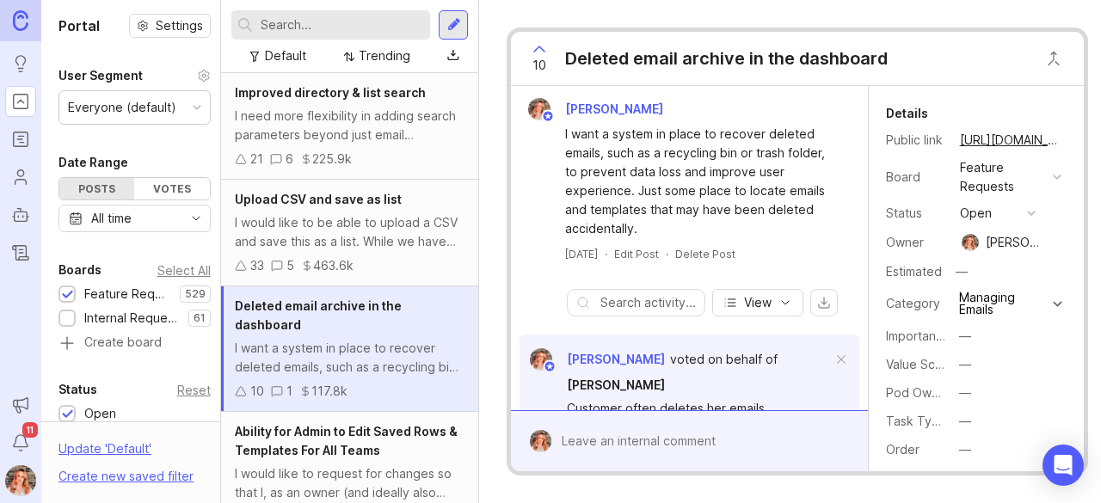
drag, startPoint x: 960, startPoint y: 305, endPoint x: 1050, endPoint y: 262, distance: 98.9
click at [1050, 262] on div "—" at bounding box center [1009, 272] width 116 height 22
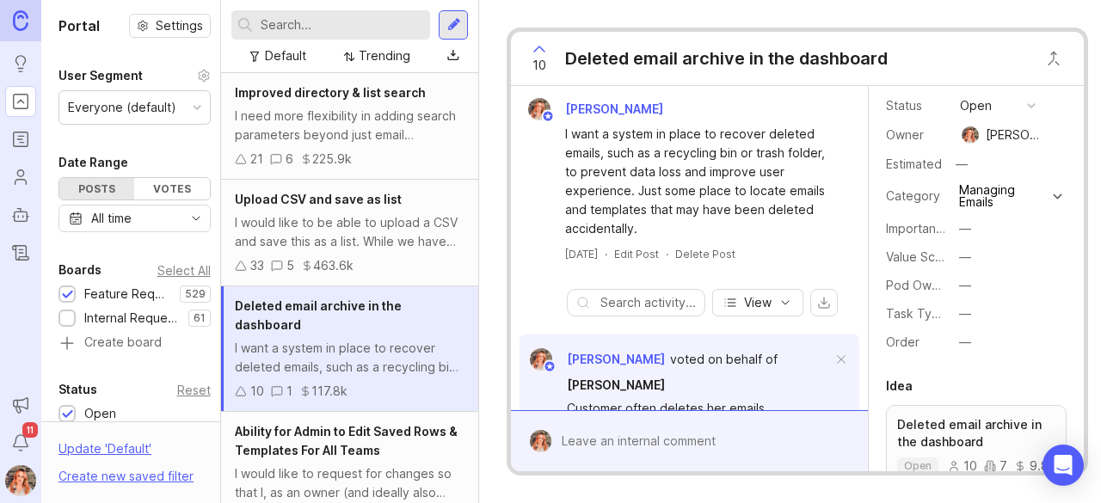
scroll to position [109, 0]
click at [967, 285] on div "—" at bounding box center [965, 283] width 12 height 19
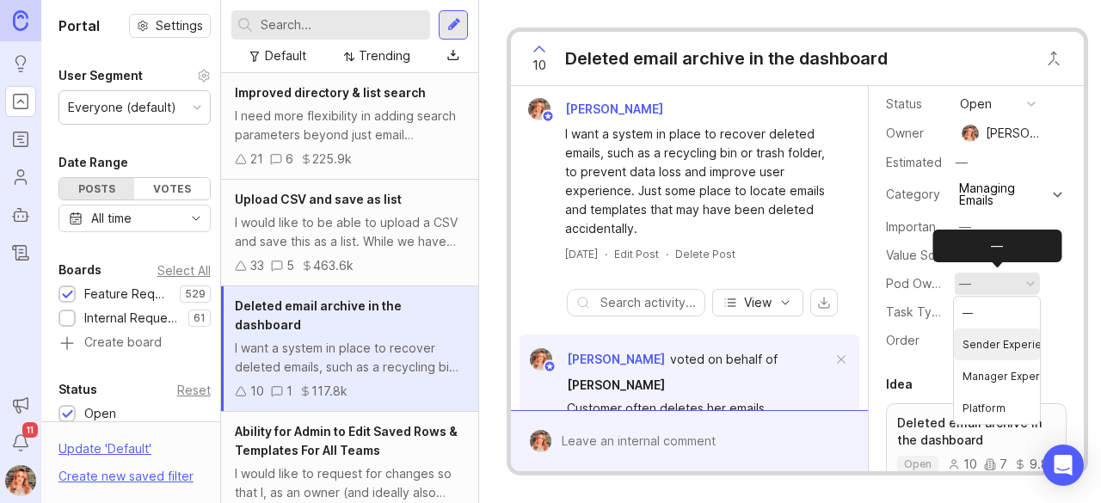
click at [978, 338] on Experience "Sender Experience" at bounding box center [997, 345] width 86 height 32
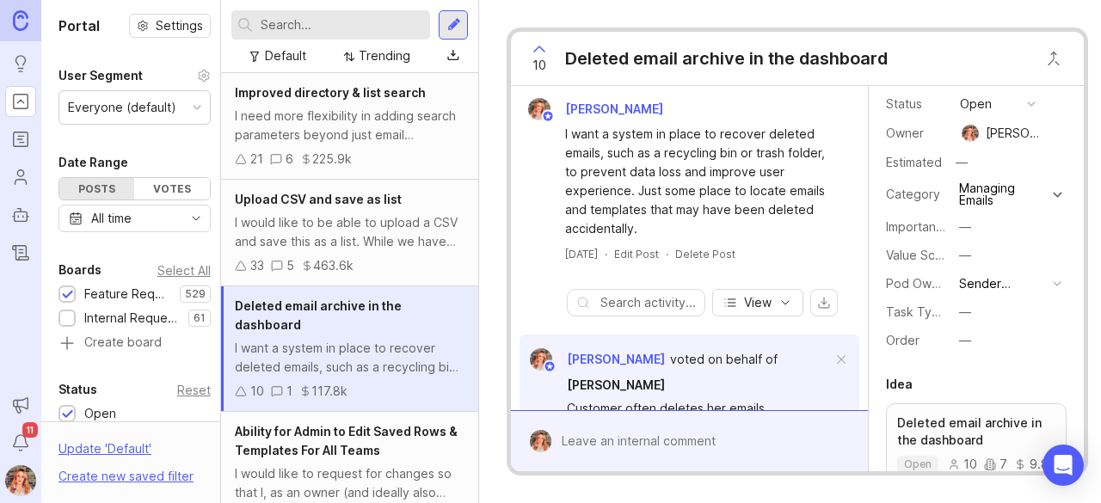
click at [351, 472] on div "I would like to request for changes so that I, as an owner (and ideally also ad…" at bounding box center [350, 484] width 230 height 38
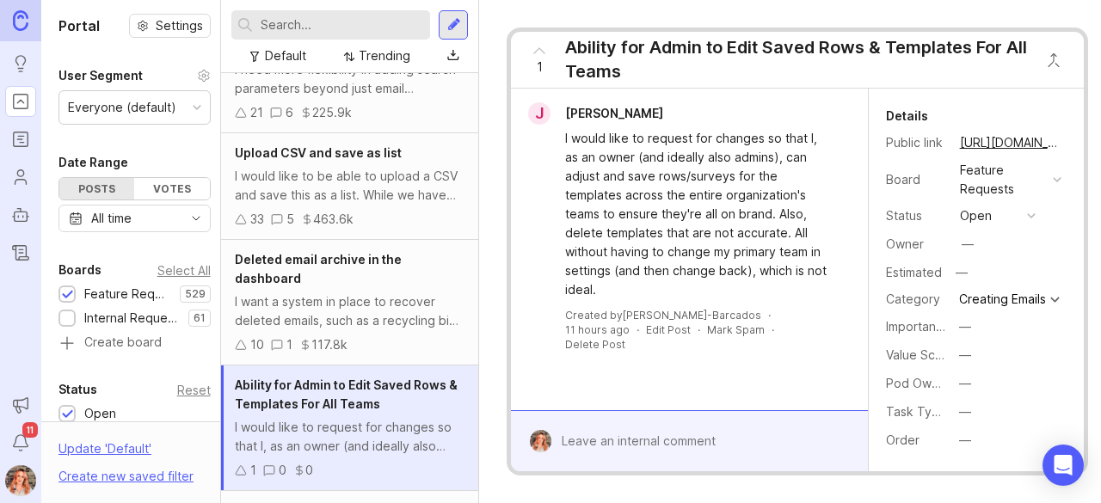
click at [962, 240] on div "—" at bounding box center [968, 244] width 12 height 19
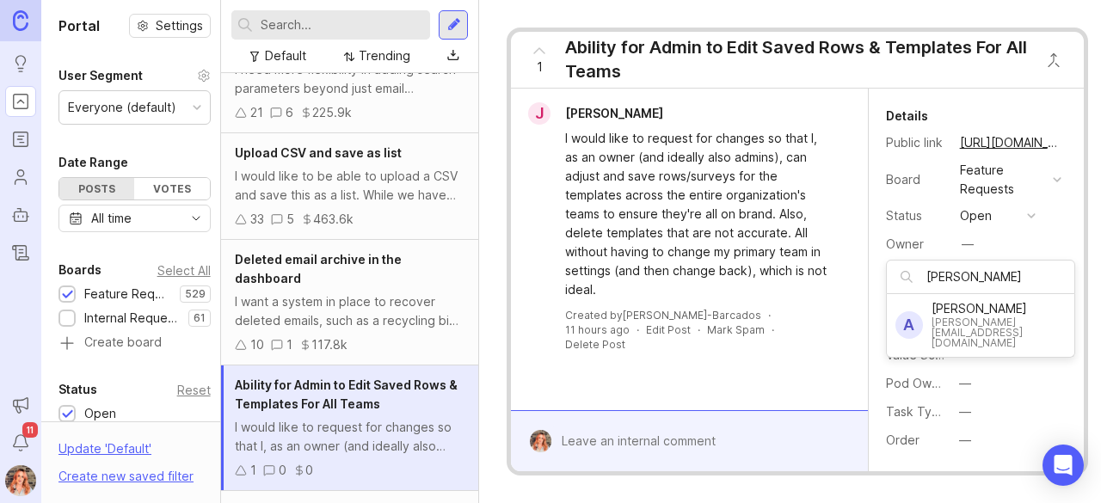
type input "[PERSON_NAME]"
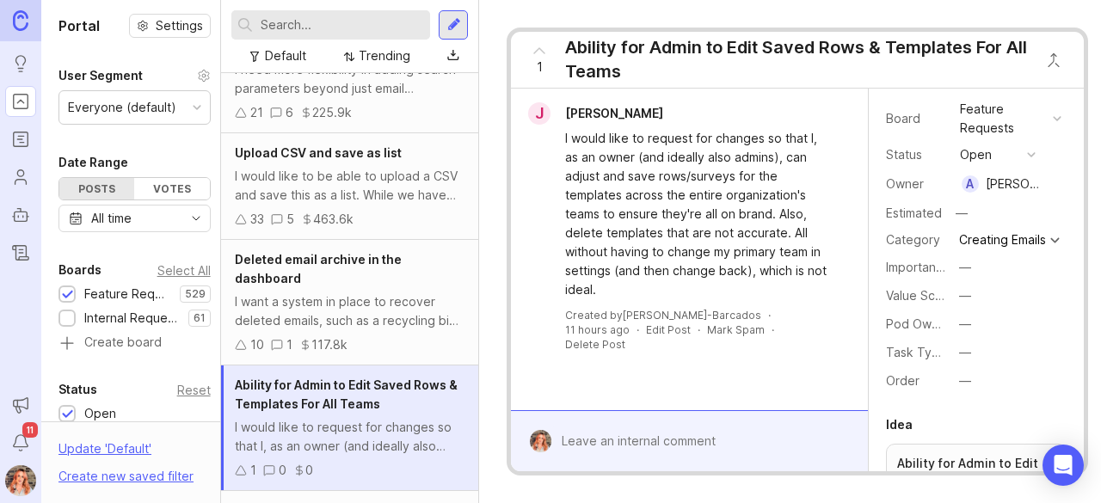
scroll to position [62, 0]
click at [961, 329] on div "—" at bounding box center [965, 323] width 12 height 19
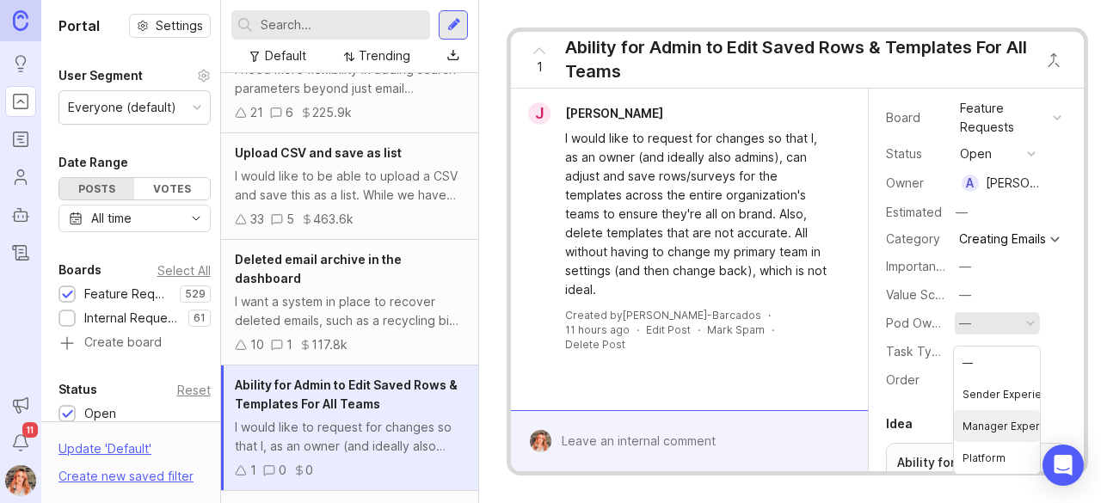
click at [991, 410] on Experience "Manager Experience" at bounding box center [997, 426] width 86 height 32
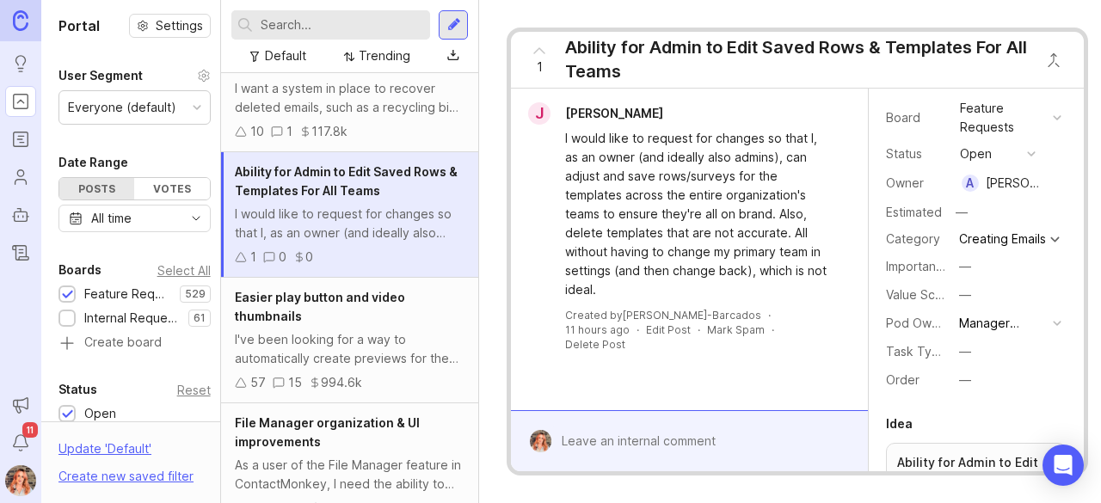
scroll to position [261, 0]
click at [337, 323] on div "Easier play button and video thumbnails" at bounding box center [350, 306] width 230 height 38
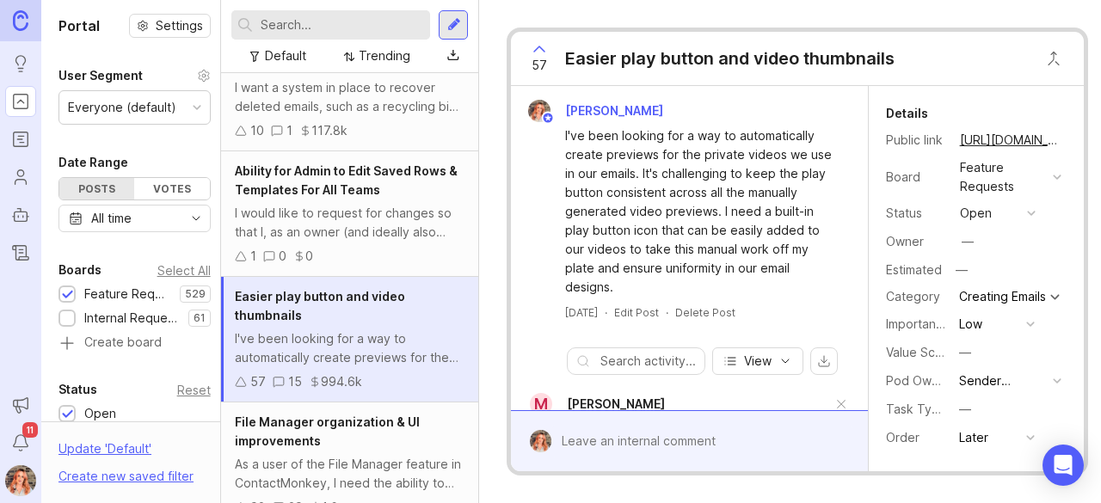
click at [976, 245] on div "—" at bounding box center [968, 242] width 22 height 22
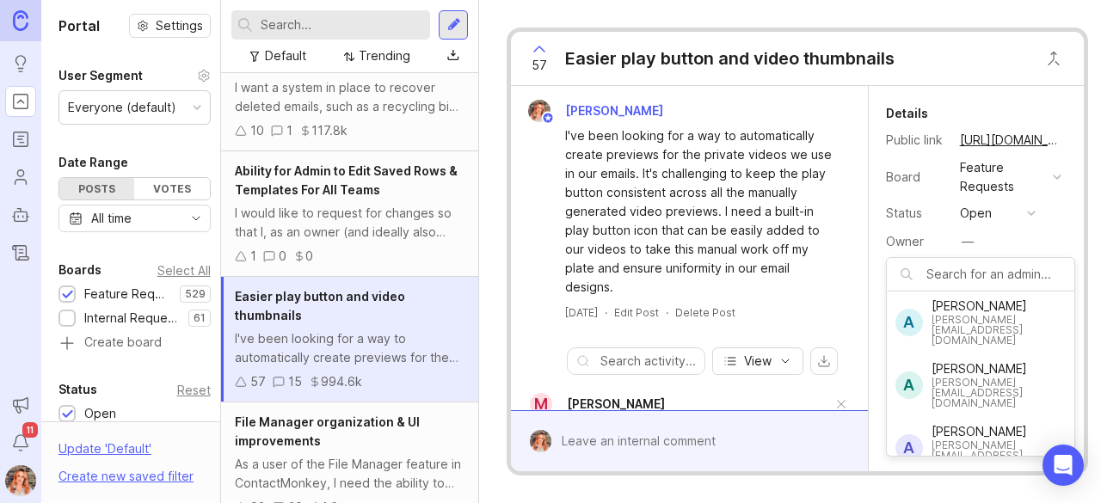
click at [955, 268] on input "text" at bounding box center [996, 274] width 139 height 19
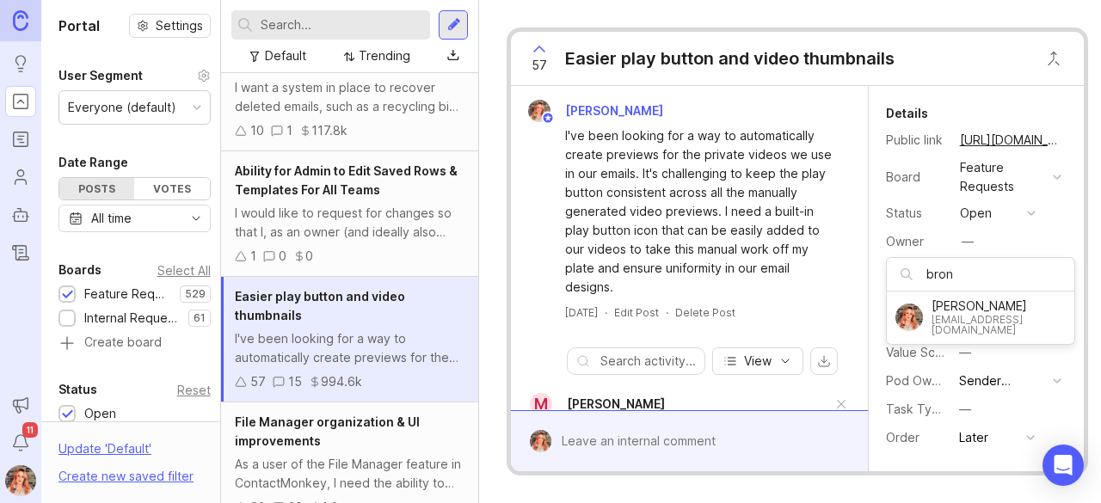
type input "bron"
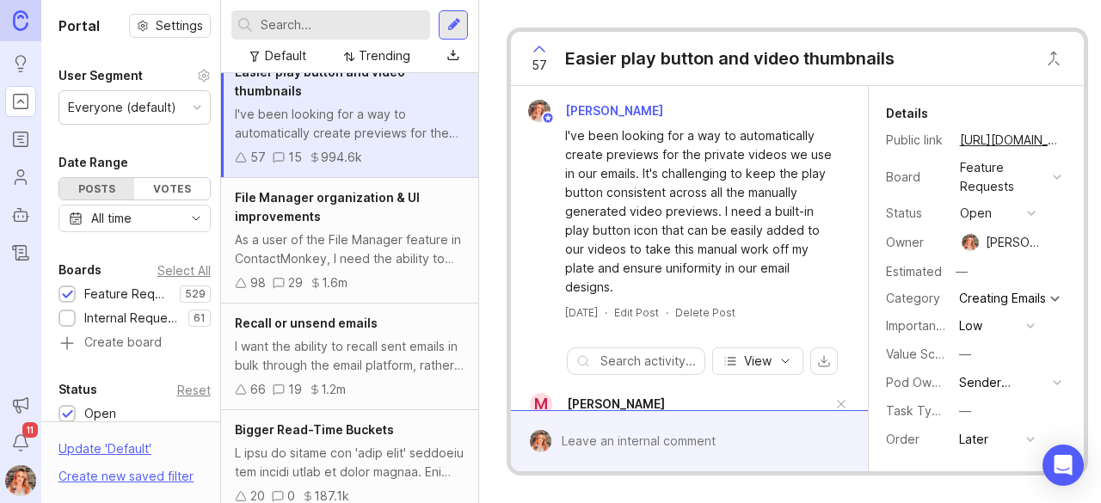
scroll to position [486, 0]
click at [340, 217] on div "File Manager organization & UI improvements" at bounding box center [350, 207] width 230 height 38
